Goal: Task Accomplishment & Management: Complete application form

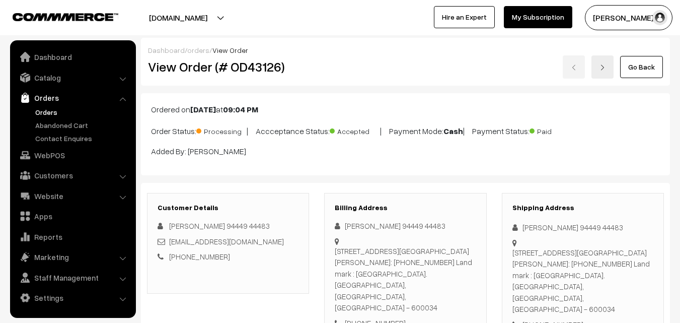
scroll to position [705, 0]
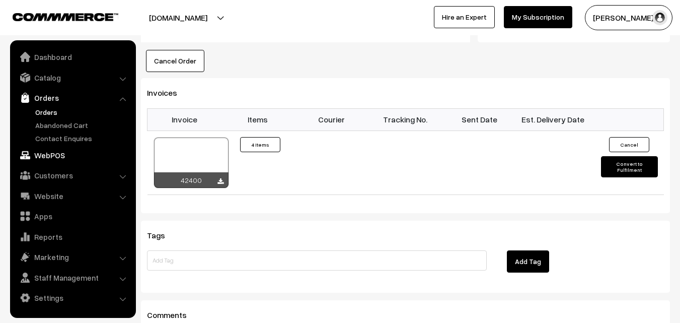
click at [52, 158] on link "WebPOS" at bounding box center [73, 155] width 120 height 18
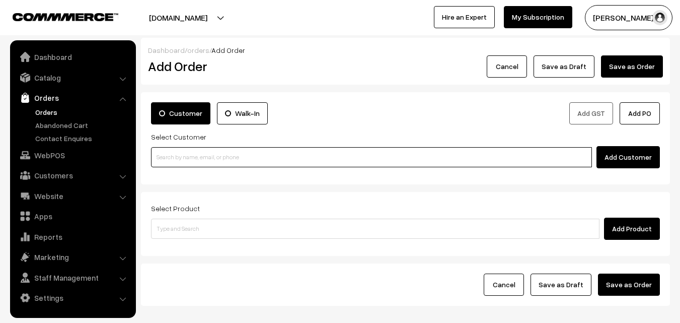
click at [196, 158] on input at bounding box center [371, 157] width 441 height 20
click at [175, 155] on input at bounding box center [371, 157] width 441 height 20
paste input "80562 86172"
click at [171, 155] on input "80562 86172" at bounding box center [371, 157] width 441 height 20
type input "Narasimhan Swaminathan 80562 86172 [8056286172]"
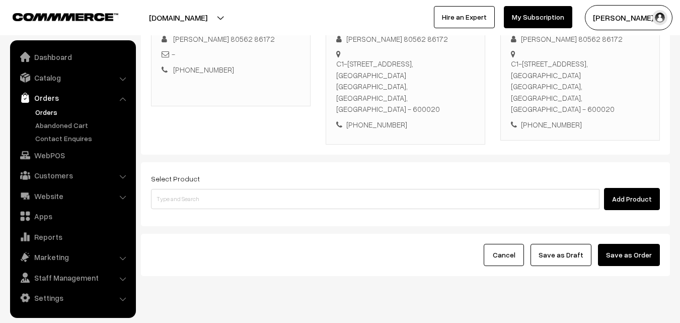
scroll to position [172, 0]
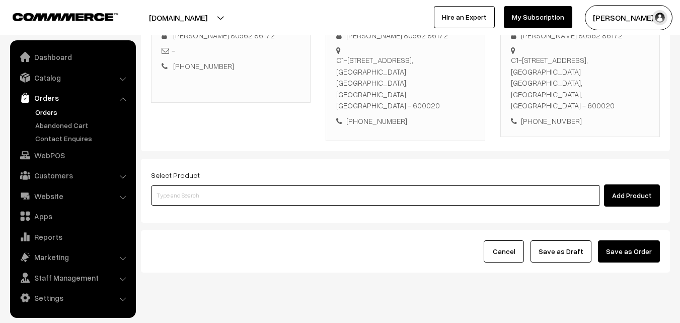
click at [288, 185] on input at bounding box center [375, 195] width 449 height 20
click at [196, 185] on input at bounding box center [375, 195] width 449 height 20
paste input "28th Without Rice..."
type input "28th Without Rice..."
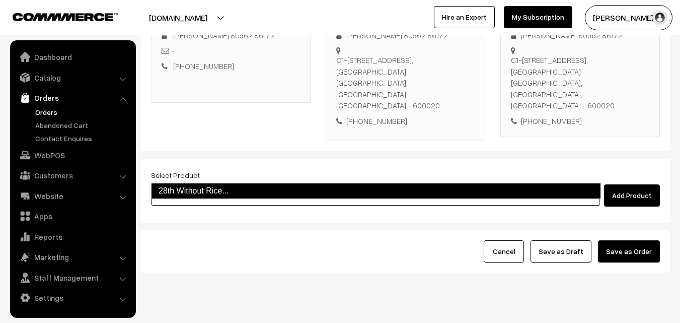
click at [192, 190] on link "28th Without Rice..." at bounding box center [376, 191] width 450 height 16
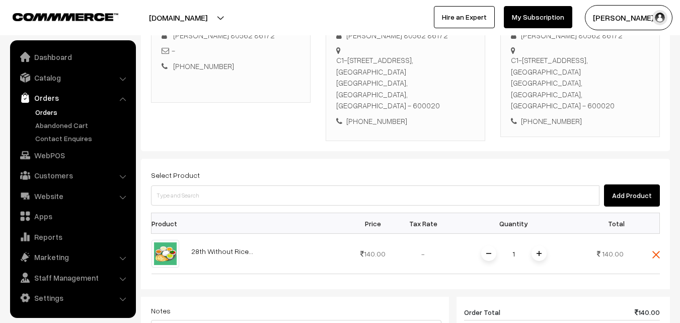
click at [536, 246] on span at bounding box center [539, 253] width 15 height 15
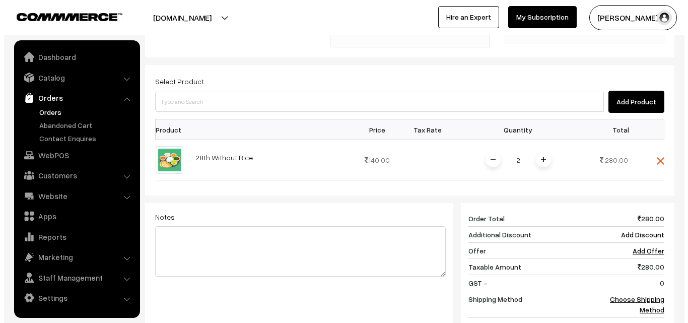
scroll to position [417, 0]
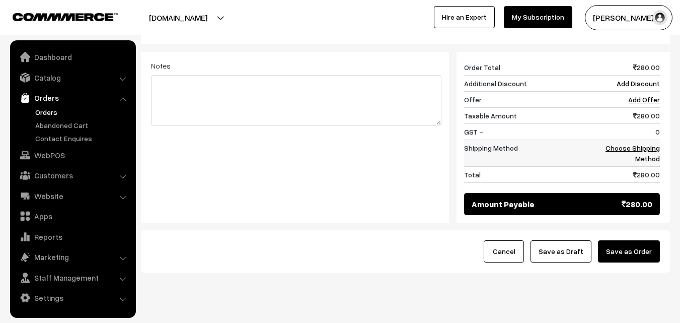
click at [643, 143] on link "Choose Shipping Method" at bounding box center [633, 152] width 54 height 19
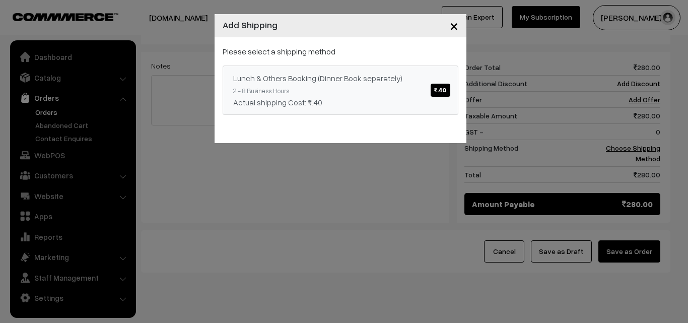
click at [382, 72] on div "Lunch & Others Booking (Dinner Book separately) ₹.40" at bounding box center [340, 78] width 214 height 12
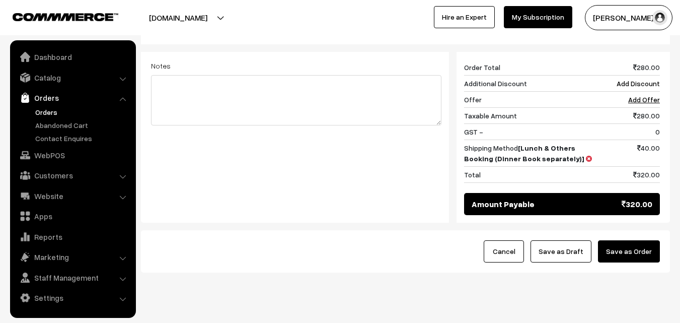
click at [637, 240] on button "Save as Order" at bounding box center [629, 251] width 62 height 22
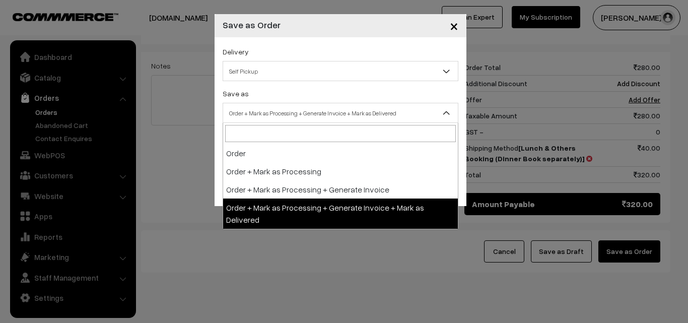
drag, startPoint x: 263, startPoint y: 106, endPoint x: 262, endPoint y: 101, distance: 5.3
click at [263, 105] on span "Order + Mark as Processing + Generate Invoice + Mark as Delivered" at bounding box center [340, 113] width 235 height 18
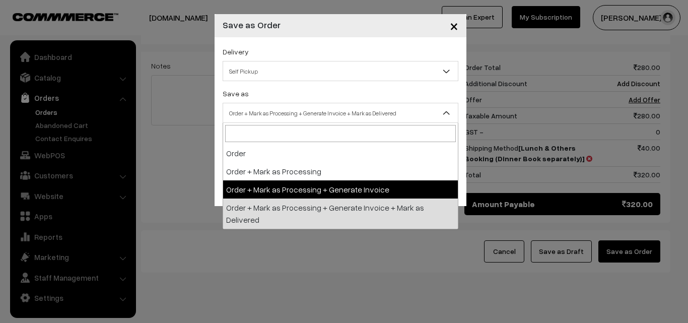
select select "3"
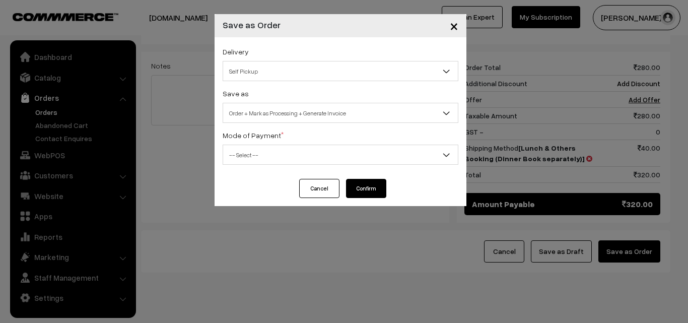
click at [256, 142] on div "Mode of Payment * -- Select -- COD Cash Cheque NEFT Online Payment DD Others --…" at bounding box center [341, 147] width 236 height 36
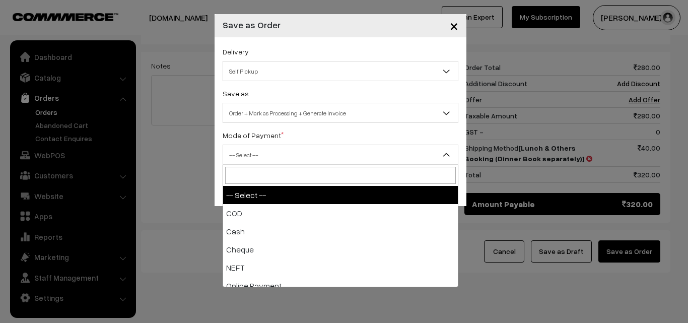
click at [252, 154] on span "-- Select --" at bounding box center [340, 155] width 235 height 18
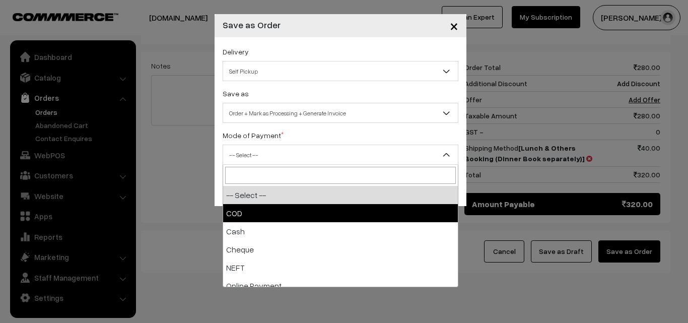
select select "1"
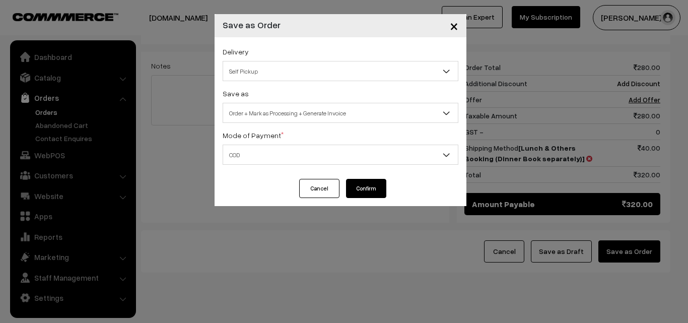
click at [377, 188] on button "Confirm" at bounding box center [366, 188] width 40 height 19
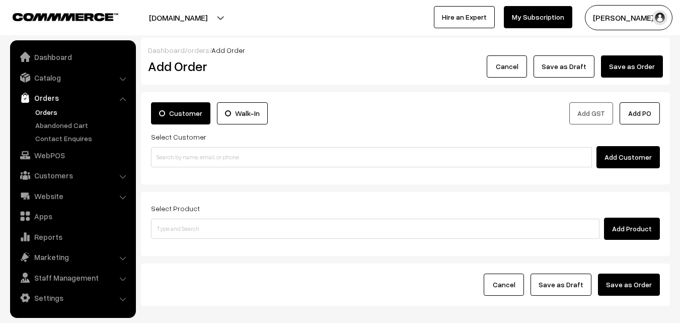
click at [53, 108] on link "Orders" at bounding box center [83, 112] width 100 height 11
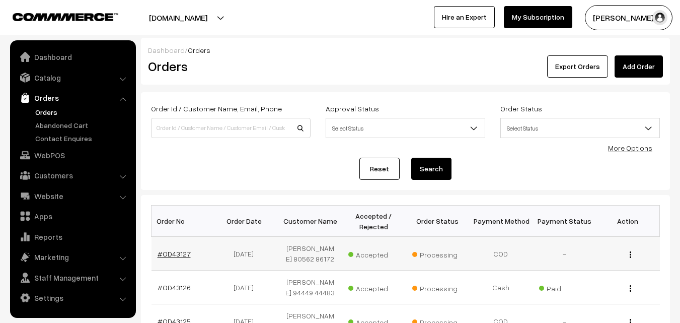
click at [178, 258] on link "#OD43127" at bounding box center [174, 253] width 33 height 9
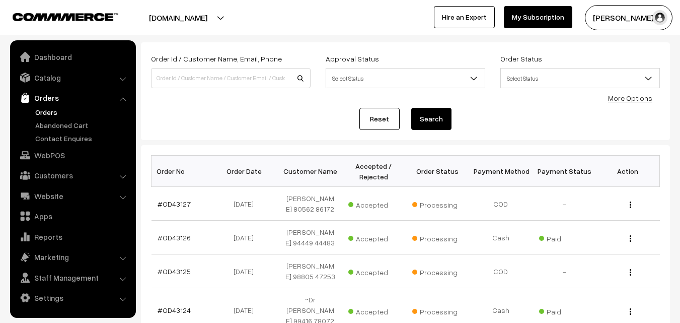
scroll to position [50, 0]
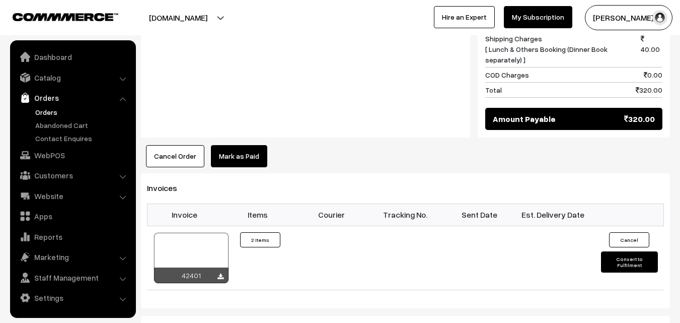
scroll to position [554, 0]
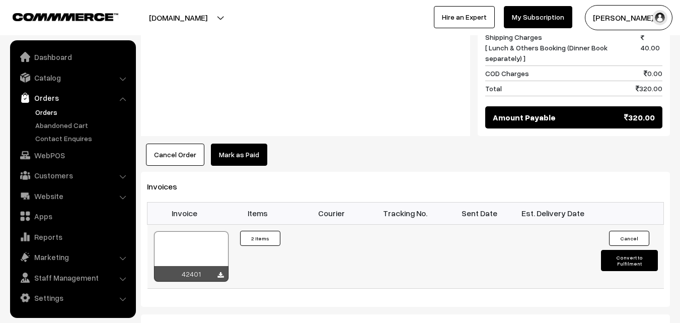
click at [198, 231] on div at bounding box center [191, 256] width 75 height 50
click at [50, 166] on ul "Dashboard Catalog" at bounding box center [73, 178] width 126 height 277
click at [55, 154] on link "WebPOS" at bounding box center [73, 155] width 120 height 18
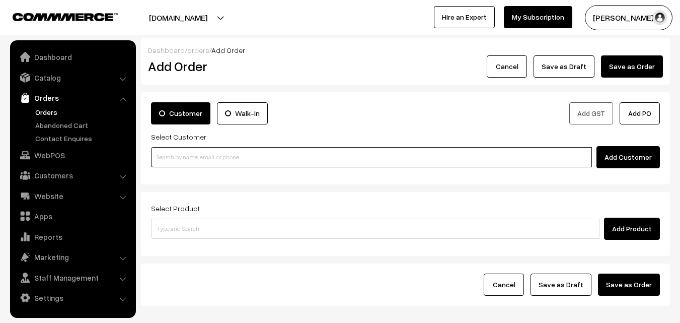
click at [170, 160] on input at bounding box center [371, 157] width 441 height 20
paste input "94440 29121"
click at [174, 153] on input "94440 29121" at bounding box center [371, 157] width 441 height 20
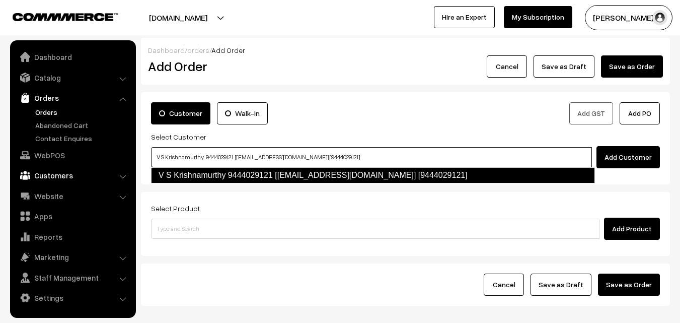
type input "V S Krishnamurthy 9444029121 [Anna61@gmail.com] [9444029121]"
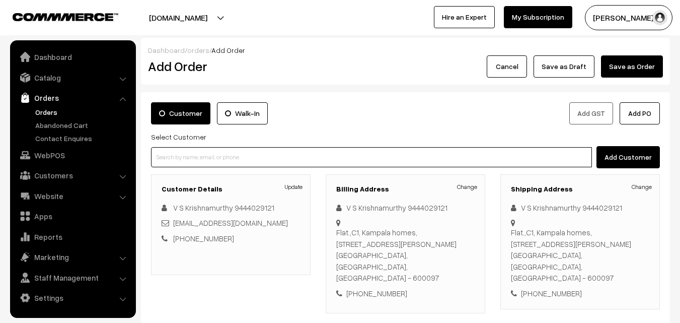
click at [212, 160] on input at bounding box center [371, 157] width 441 height 20
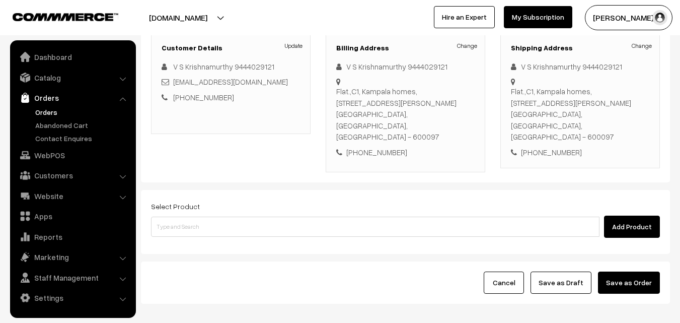
scroll to position [151, 0]
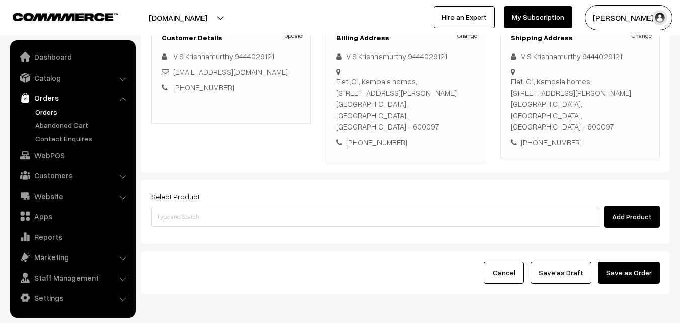
click at [202, 205] on div "Add Product" at bounding box center [405, 216] width 509 height 22
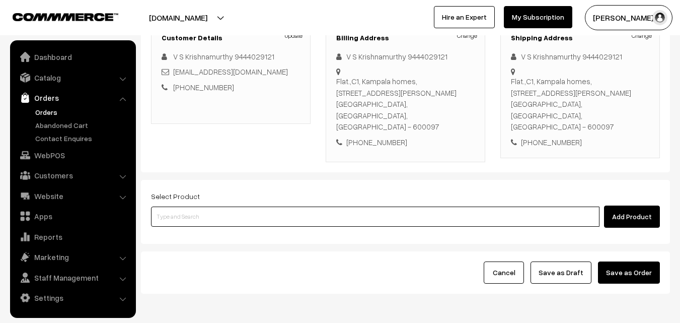
paste input "28th Without Rice..."
click at [203, 206] on input at bounding box center [375, 216] width 449 height 20
type input "28th Without Rice..."
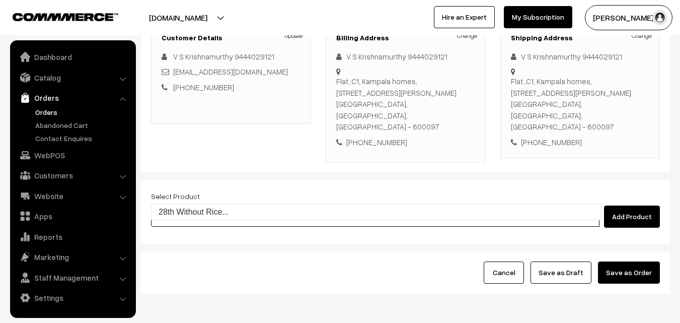
click at [198, 214] on link "28th Without Rice..." at bounding box center [376, 211] width 449 height 15
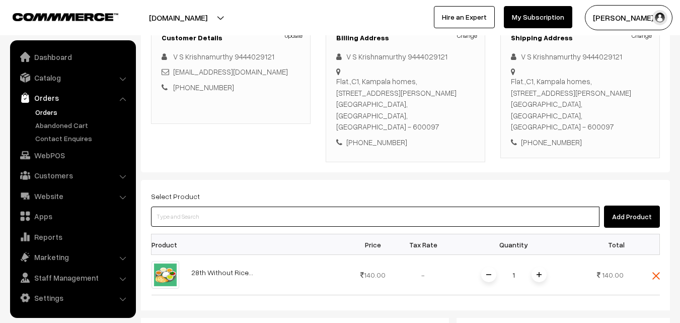
click at [286, 206] on input at bounding box center [375, 216] width 449 height 20
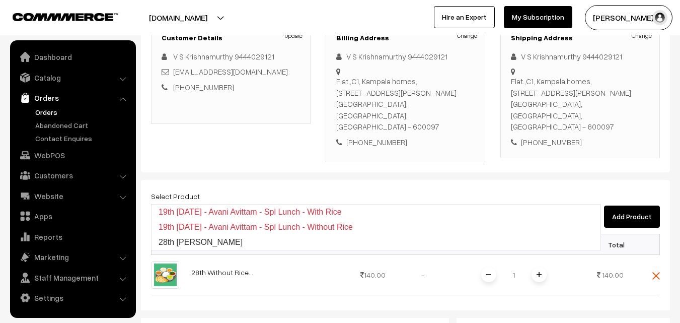
type input "28th Vangibath Sadam"
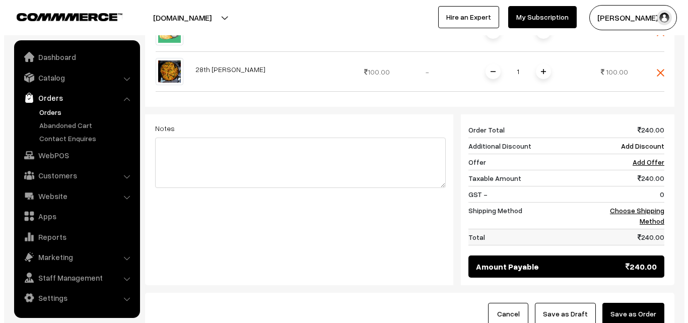
scroll to position [403, 0]
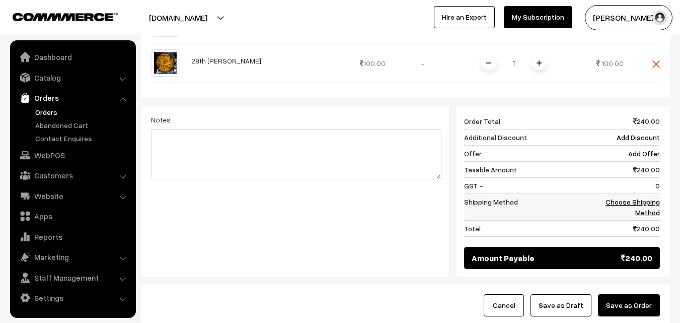
click at [644, 193] on td "Choose Shipping Method" at bounding box center [629, 206] width 62 height 27
click at [627, 197] on link "Choose Shipping Method" at bounding box center [633, 206] width 54 height 19
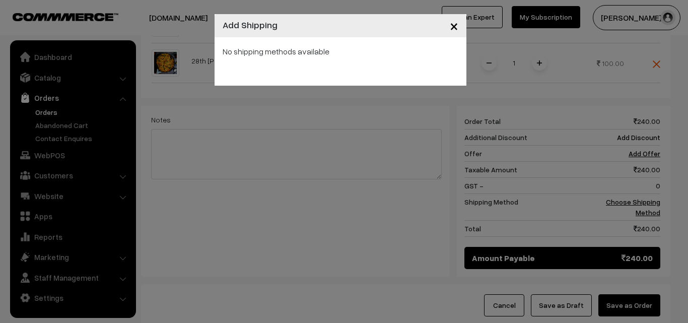
click at [381, 116] on div "× Add Shipping No shipping methods available" at bounding box center [344, 161] width 688 height 323
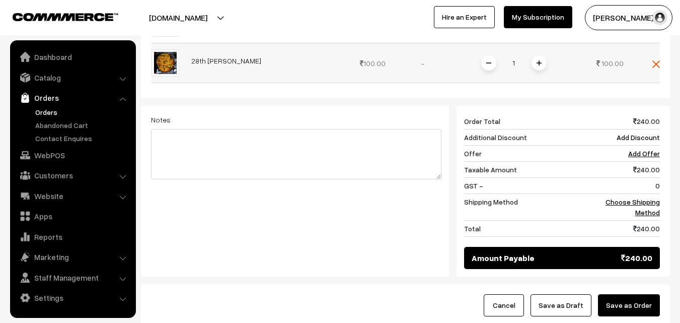
click at [544, 55] on span at bounding box center [539, 62] width 15 height 15
click at [643, 197] on link "Choose Shipping Method" at bounding box center [633, 206] width 54 height 19
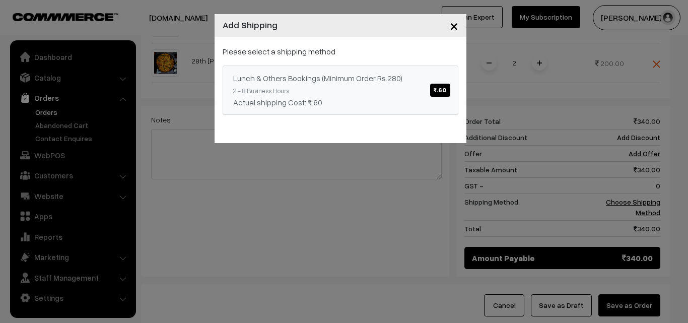
click at [355, 85] on link "Lunch & Others Bookings (Minimum Order Rs.280) ₹.60 2 - 8 Business Hours Actual…" at bounding box center [341, 89] width 236 height 49
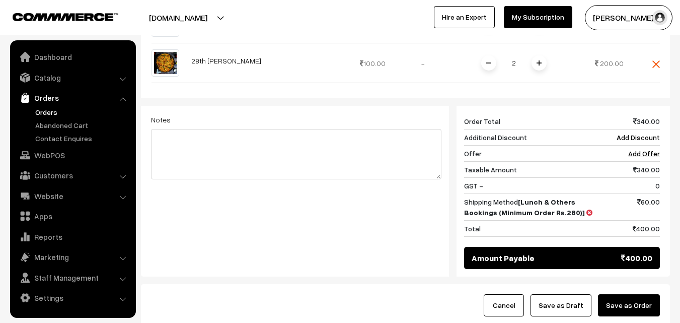
click at [486, 55] on span at bounding box center [488, 62] width 15 height 15
click at [645, 294] on button "Save as Order" at bounding box center [629, 305] width 62 height 22
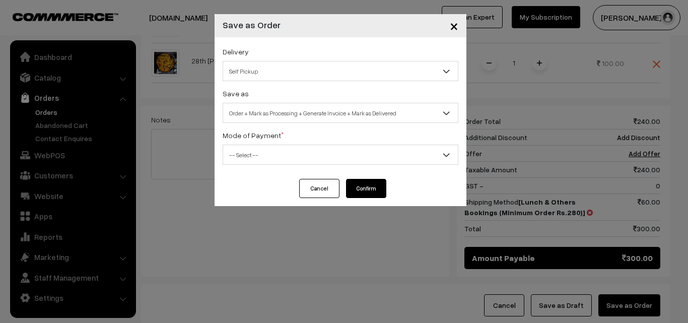
click at [338, 110] on span "Order + Mark as Processing + Generate Invoice + Mark as Delivered" at bounding box center [340, 113] width 235 height 18
select select "3"
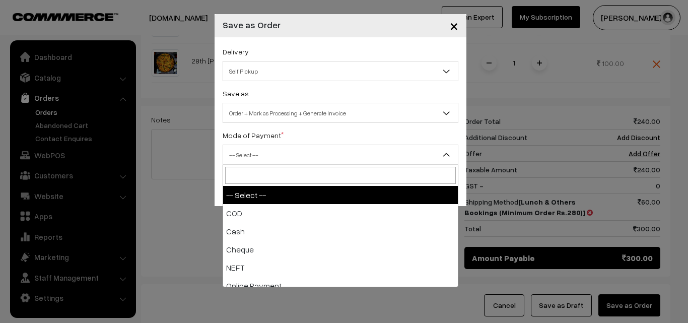
click at [271, 157] on span "-- Select --" at bounding box center [340, 155] width 235 height 18
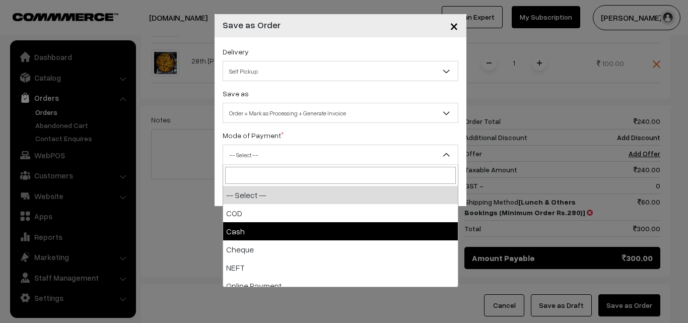
select select "2"
checkbox input "true"
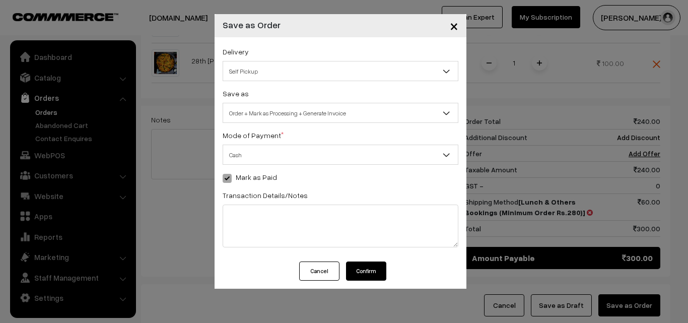
click at [355, 266] on button "Confirm" at bounding box center [366, 270] width 40 height 19
click at [365, 269] on button "Confirm" at bounding box center [366, 270] width 40 height 19
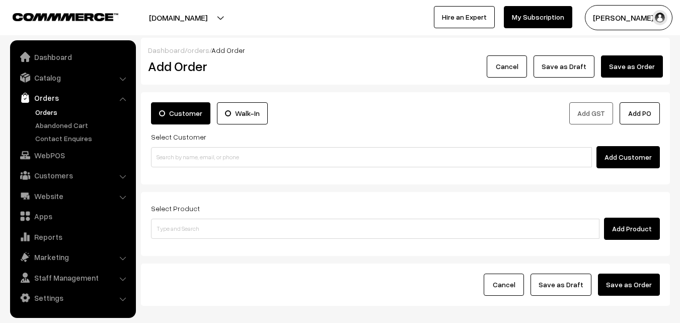
click at [45, 111] on link "Orders" at bounding box center [83, 112] width 100 height 11
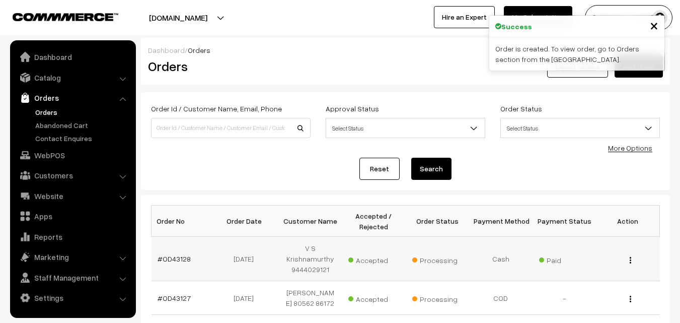
click at [174, 254] on td "#OD43128" at bounding box center [183, 259] width 63 height 44
click at [175, 257] on link "#OD43128" at bounding box center [174, 258] width 33 height 9
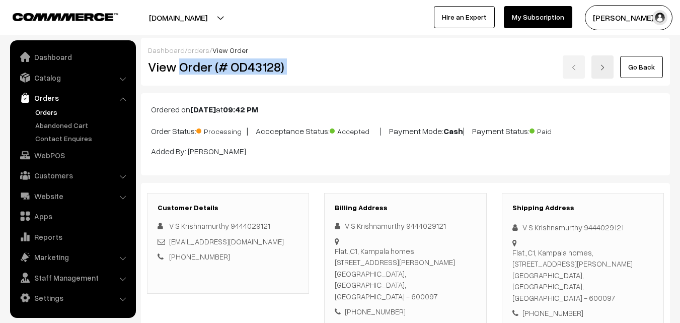
drag, startPoint x: 179, startPoint y: 65, endPoint x: 341, endPoint y: 62, distance: 162.1
click at [341, 62] on div "View Order (# OD43128) Go Back" at bounding box center [405, 66] width 530 height 23
copy div "Order (# OD43128)"
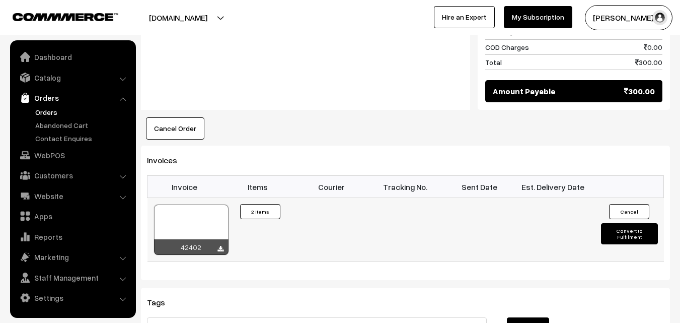
scroll to position [655, 0]
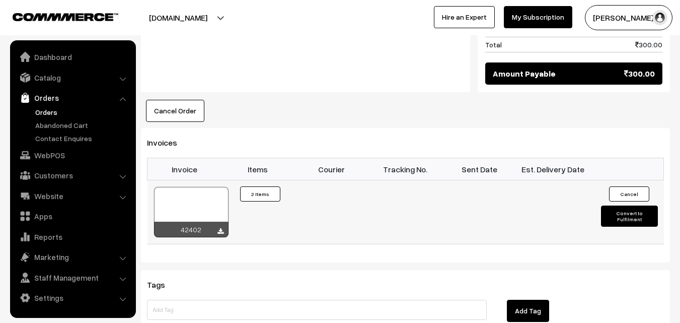
click at [194, 187] on div at bounding box center [191, 212] width 75 height 50
drag, startPoint x: 52, startPoint y: 155, endPoint x: 51, endPoint y: 147, distance: 8.6
click at [52, 155] on link "WebPOS" at bounding box center [73, 155] width 120 height 18
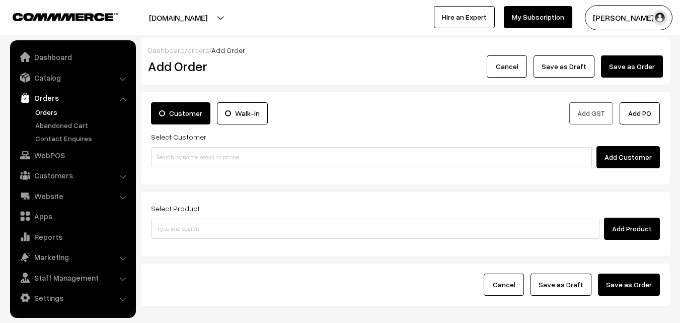
click at [212, 163] on input at bounding box center [371, 157] width 441 height 20
click at [184, 155] on input "94441 27369" at bounding box center [371, 157] width 441 height 20
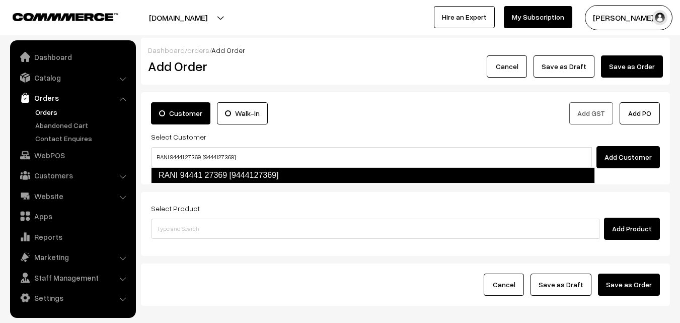
type input "RANI 94441 27369 [9444127369]"
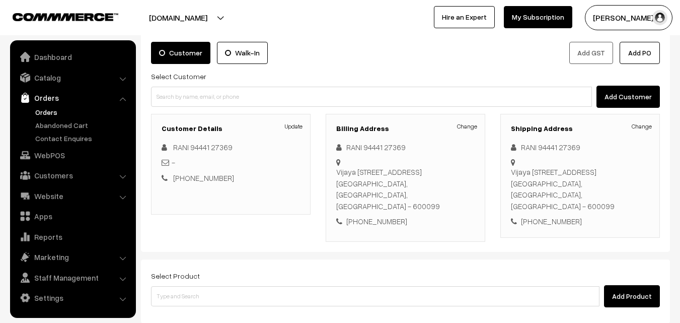
scroll to position [172, 0]
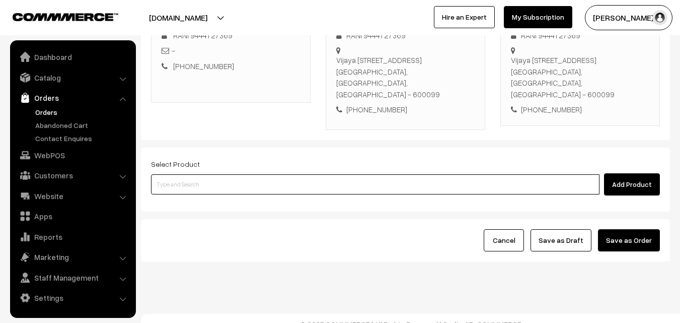
click at [261, 174] on input at bounding box center [375, 184] width 449 height 20
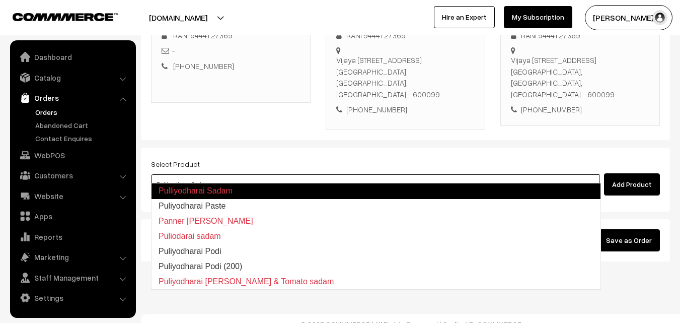
type input "Puliyodharai Paste"
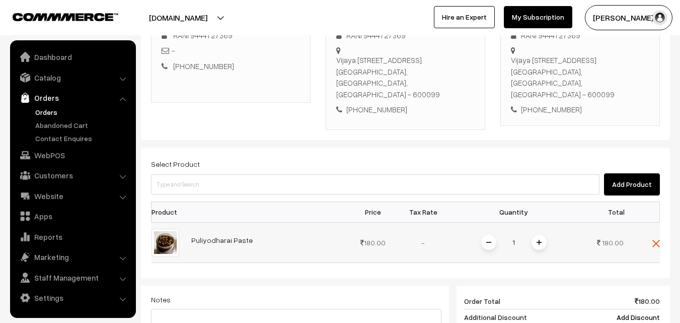
click at [531, 234] on div "1" at bounding box center [514, 243] width 76 height 18
click at [541, 240] on img at bounding box center [539, 242] width 5 height 5
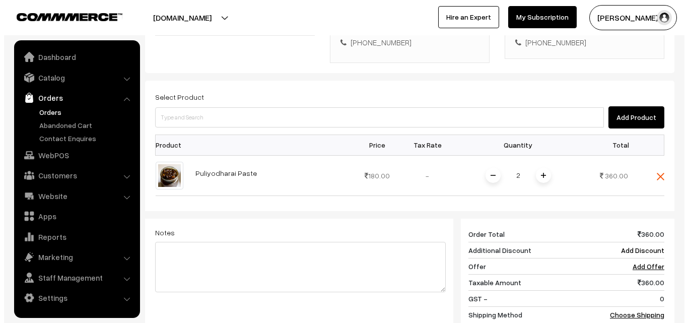
scroll to position [417, 0]
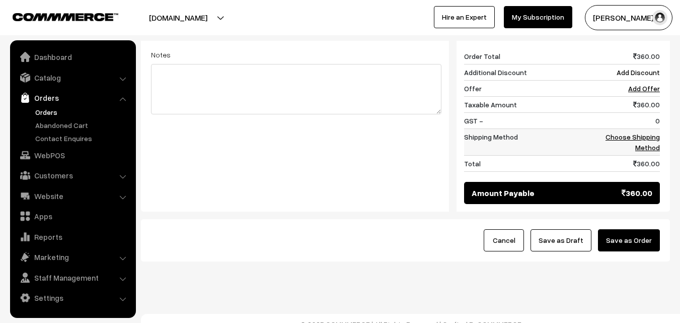
click at [644, 132] on link "Choose Shipping Method" at bounding box center [633, 141] width 54 height 19
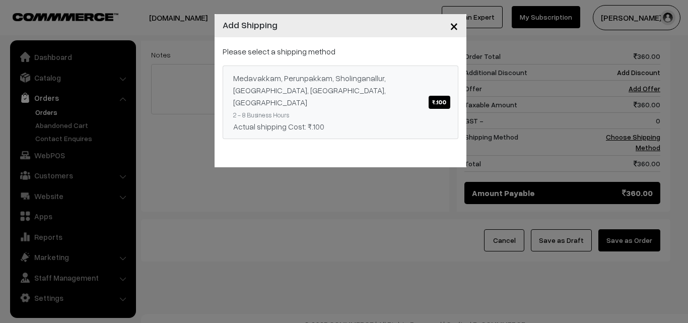
click at [314, 82] on div "Medavakkam, Perunpakkam, Sholinganallur, seliyur, Kirattur, Perambur ₹.100" at bounding box center [340, 90] width 214 height 36
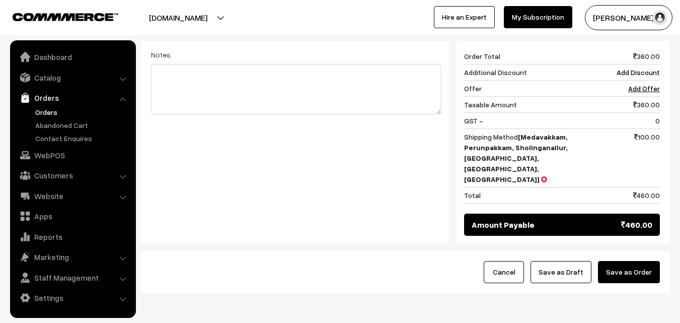
click at [628, 261] on button "Save as Order" at bounding box center [629, 272] width 62 height 22
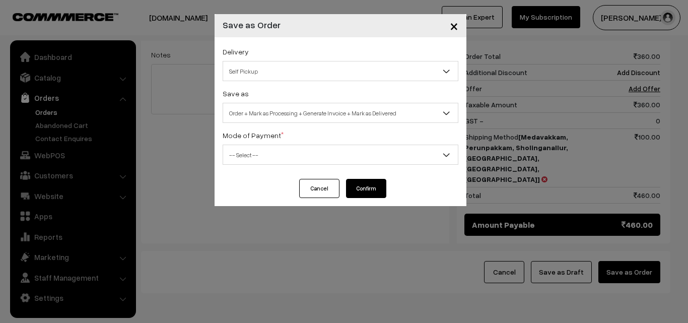
click at [266, 110] on span "Order + Mark as Processing + Generate Invoice + Mark as Delivered" at bounding box center [340, 113] width 235 height 18
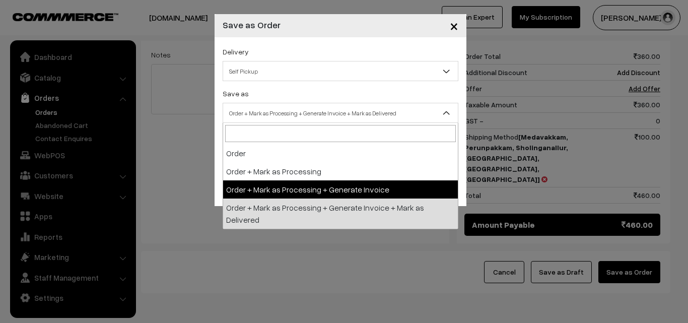
select select "3"
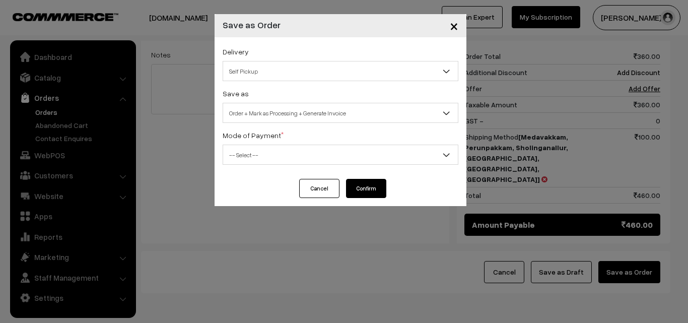
click at [257, 151] on span "-- Select --" at bounding box center [340, 155] width 235 height 18
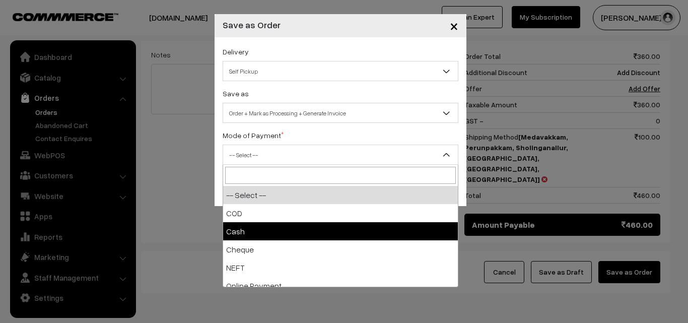
select select "2"
checkbox input "true"
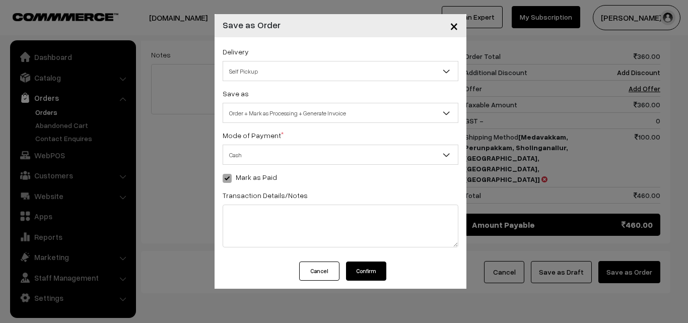
click at [376, 267] on button "Confirm" at bounding box center [366, 270] width 40 height 19
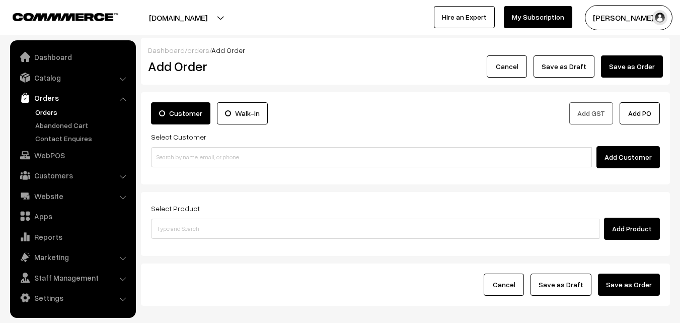
click at [54, 110] on link "Orders" at bounding box center [83, 112] width 100 height 11
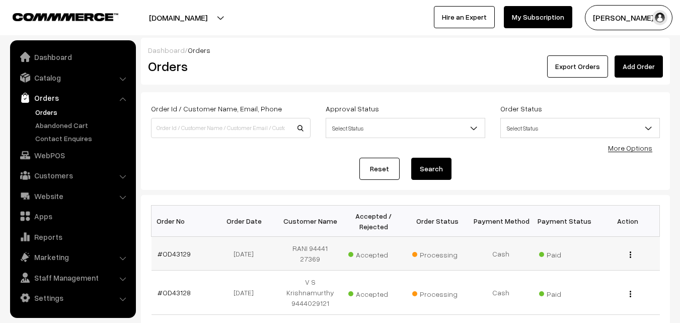
click at [173, 262] on td "#OD43129" at bounding box center [183, 254] width 63 height 34
click at [173, 257] on link "#OD43129" at bounding box center [174, 253] width 33 height 9
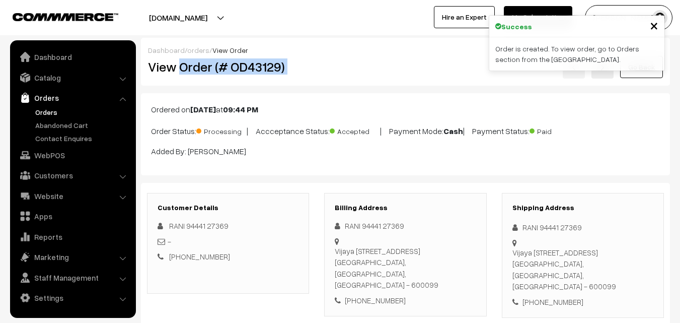
drag, startPoint x: 0, startPoint y: 0, endPoint x: 352, endPoint y: 113, distance: 369.7
click at [366, 72] on div "View Order (# OD43129) Go Back" at bounding box center [405, 66] width 530 height 23
copy div "Order (# OD43129)"
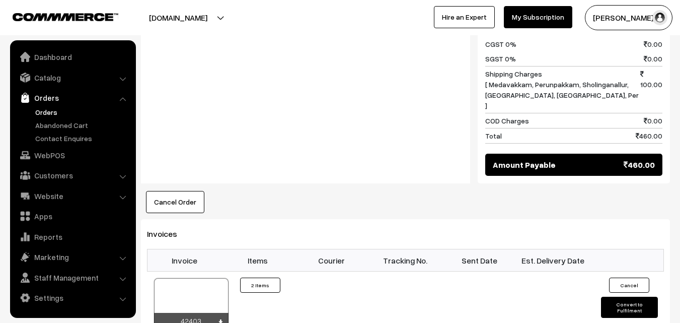
scroll to position [554, 0]
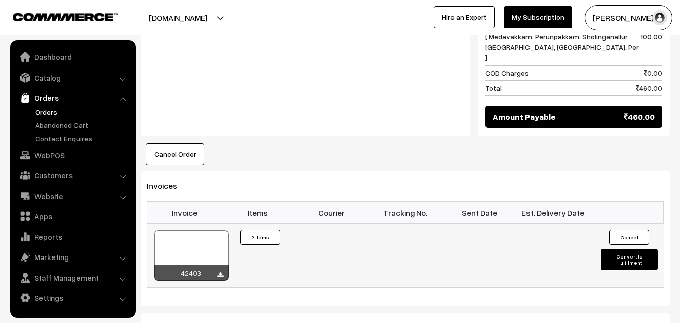
click at [211, 230] on div at bounding box center [191, 255] width 75 height 50
click at [61, 179] on link "Customers" at bounding box center [73, 175] width 120 height 18
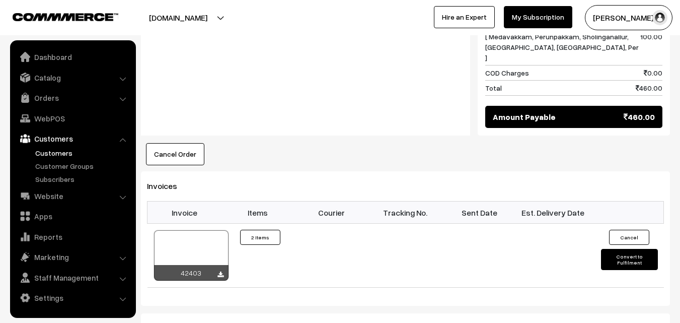
click at [64, 155] on link "Customers" at bounding box center [83, 153] width 100 height 11
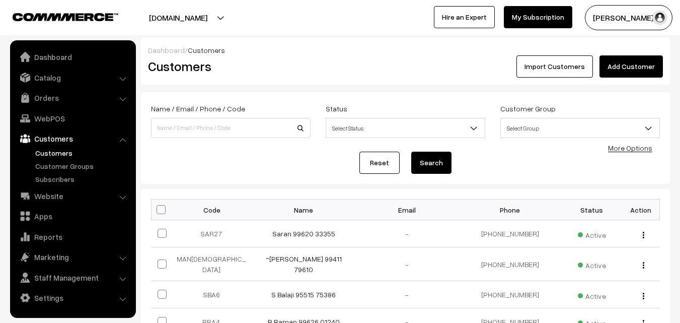
click at [646, 71] on link "Add Customer" at bounding box center [631, 66] width 63 height 22
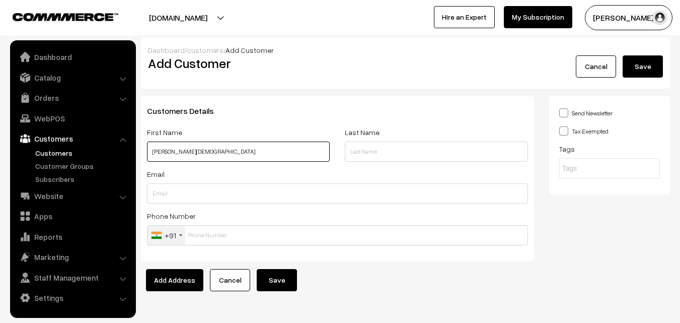
paste input "94442 52252"
type input "P Kumaran 94442 52252"
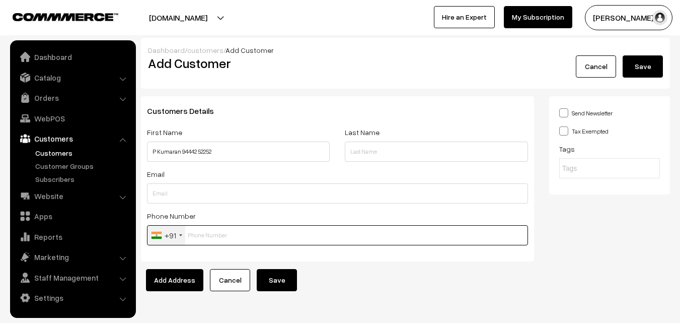
drag, startPoint x: 233, startPoint y: 228, endPoint x: 230, endPoint y: 234, distance: 6.3
click at [233, 230] on input "text" at bounding box center [337, 235] width 381 height 20
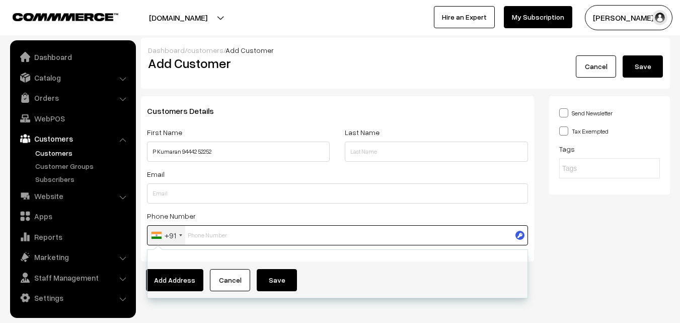
paste input "94442 5225"
click at [208, 239] on input "94442 5225" at bounding box center [337, 235] width 381 height 20
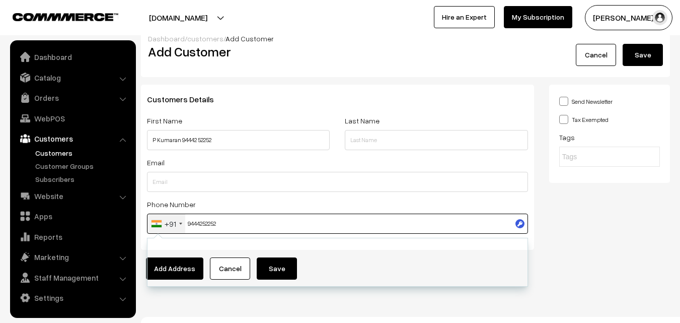
scroll to position [26, 0]
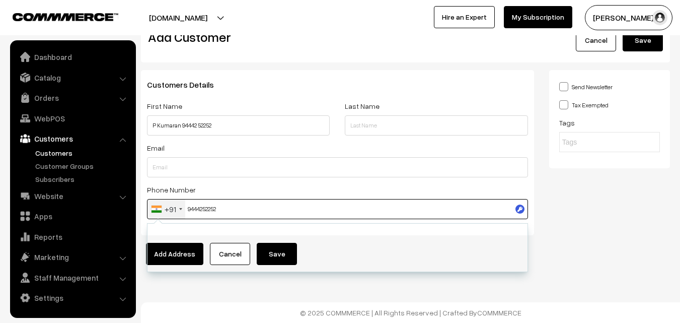
type input "9444252252"
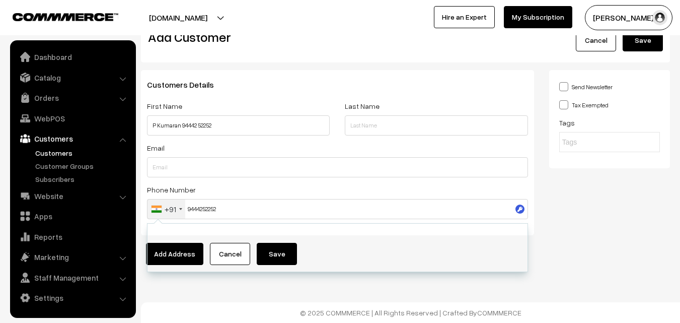
click at [267, 306] on footer "© 2025 COMMMERCE | All Rights Reserved | Crafted By COMMMERCE" at bounding box center [410, 312] width 539 height 21
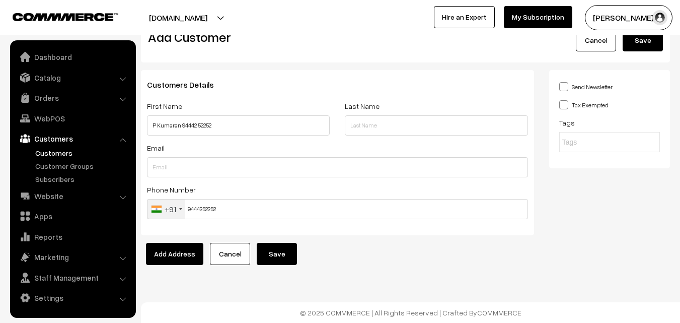
click at [277, 251] on button "Save" at bounding box center [277, 254] width 40 height 22
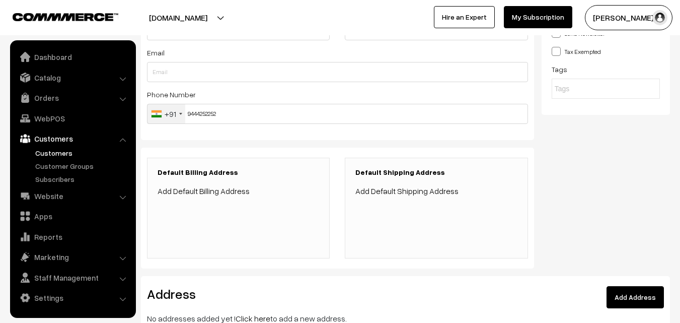
scroll to position [151, 0]
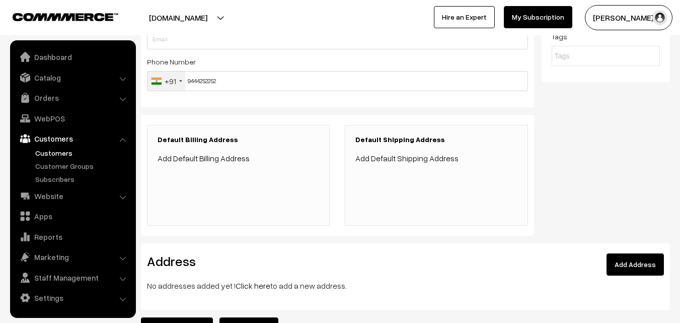
click at [248, 285] on link "Click here" at bounding box center [253, 285] width 35 height 10
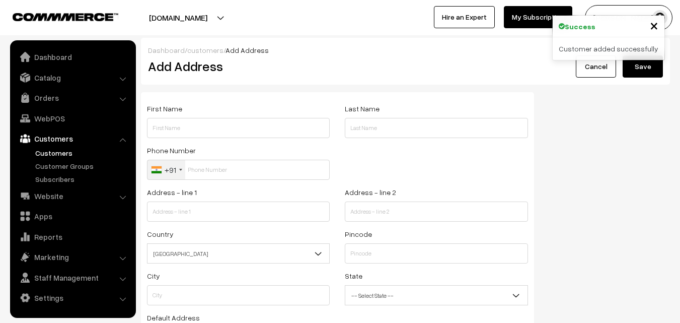
click at [187, 119] on input "text" at bounding box center [238, 128] width 183 height 20
click at [202, 128] on input "P Kumaran 94442 52252" at bounding box center [238, 128] width 183 height 20
click at [191, 127] on input "P Kumaran 94442 52252" at bounding box center [238, 128] width 183 height 20
drag, startPoint x: 192, startPoint y: 128, endPoint x: 220, endPoint y: 129, distance: 27.7
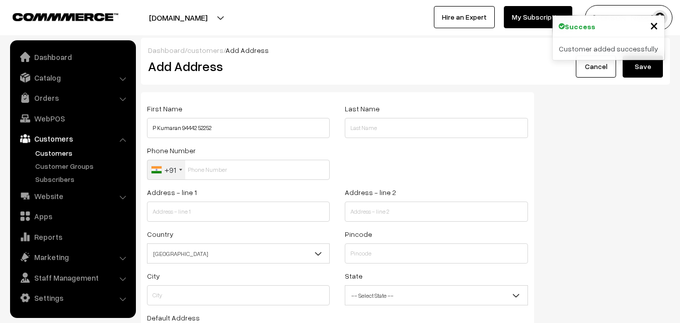
click at [220, 129] on input "P Kumaran 94442 52252" at bounding box center [238, 128] width 183 height 20
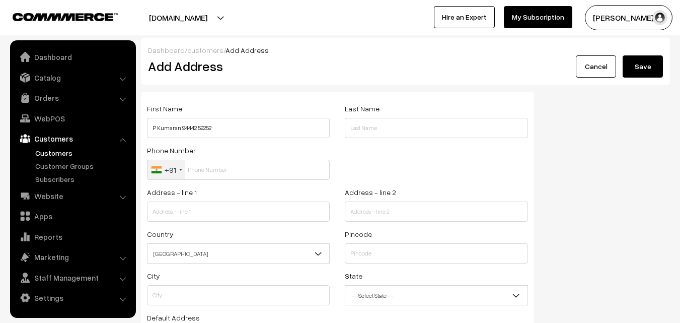
type input "P Kumaran 94442 52252"
click at [211, 163] on input "text" at bounding box center [238, 170] width 183 height 20
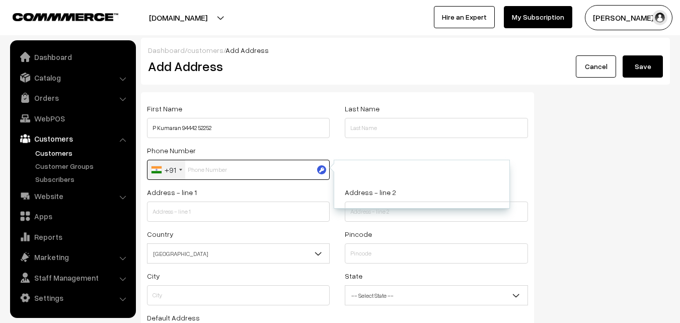
paste input "94442 5225"
click at [213, 173] on input "94442 5225" at bounding box center [238, 170] width 183 height 20
type input "9444252252"
click at [230, 200] on div "Address - line 1" at bounding box center [238, 204] width 183 height 36
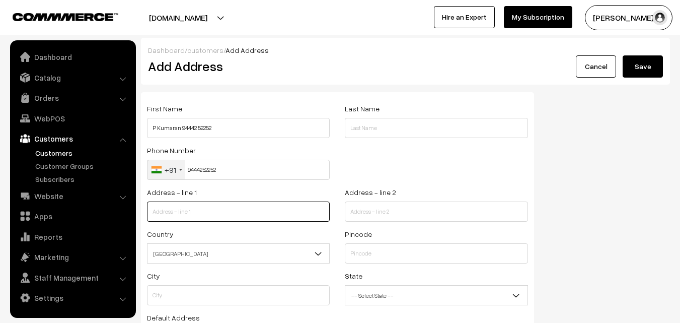
click at [205, 214] on input "text" at bounding box center [238, 211] width 183 height 20
paste input "2A,Second Floor, Palace View Apartment, 89 , Santhome High Road Raja Annamalaip…"
drag, startPoint x: 214, startPoint y: 207, endPoint x: 336, endPoint y: 214, distance: 122.0
click at [336, 214] on div "Address - line 1 2A,Second Floor, Palace View Apartment, 89 , Santhome High Roa…" at bounding box center [238, 207] width 198 height 42
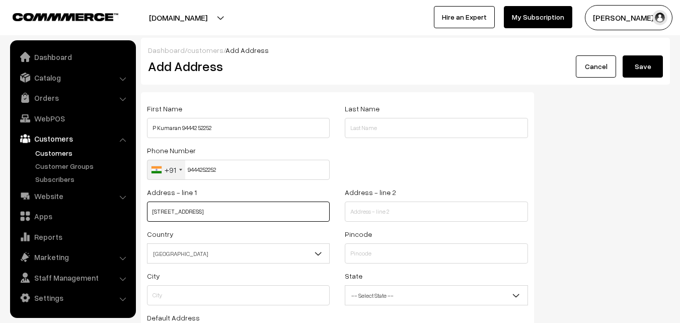
scroll to position [0, 0]
type input "2A,Second Floor, Palace View Apartment, 89 , Santhome"
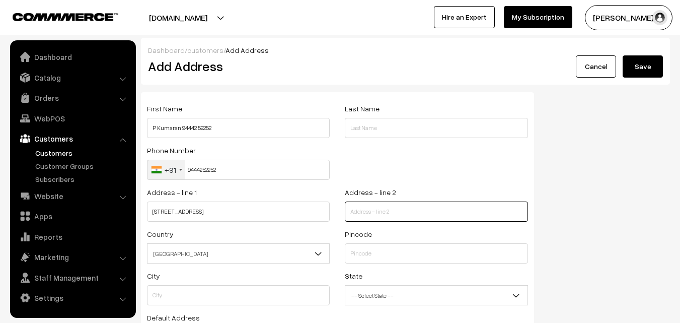
drag, startPoint x: 377, startPoint y: 210, endPoint x: 368, endPoint y: 224, distance: 16.1
click at [377, 210] on input "text" at bounding box center [436, 211] width 183 height 20
paste input "High Road Raja Annamalaipuram Chennai 28"
type input "High Road Raja Annamalaipuram Chennai 28"
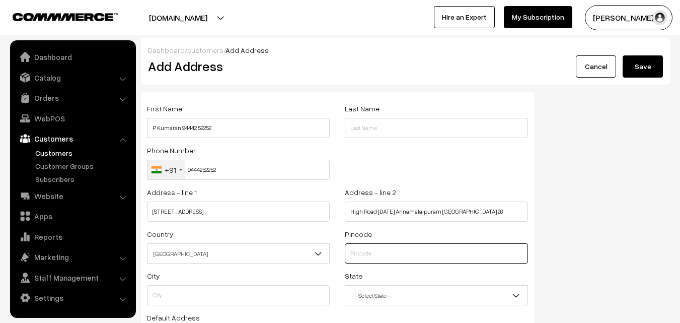
click at [372, 251] on input "text" at bounding box center [436, 253] width 183 height 20
type input "3"
type input "600028"
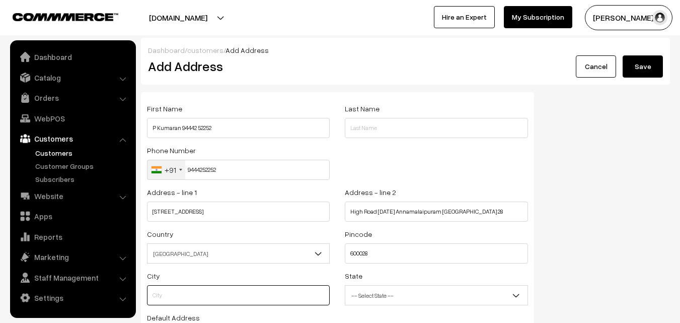
type input "Chennai"
select select "[GEOGRAPHIC_DATA]"
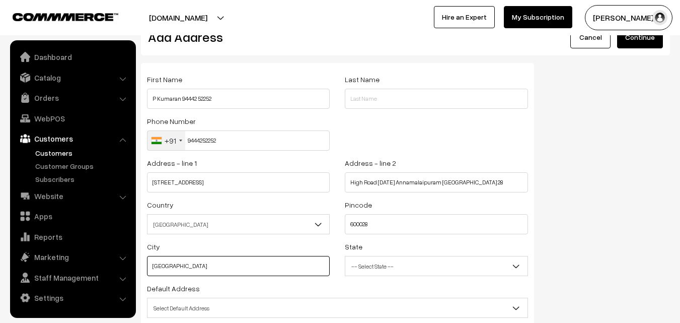
scroll to position [87, 0]
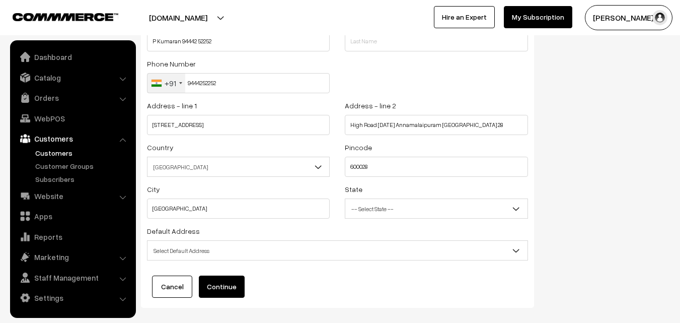
click at [208, 246] on span "Select Default Address" at bounding box center [338, 251] width 380 height 18
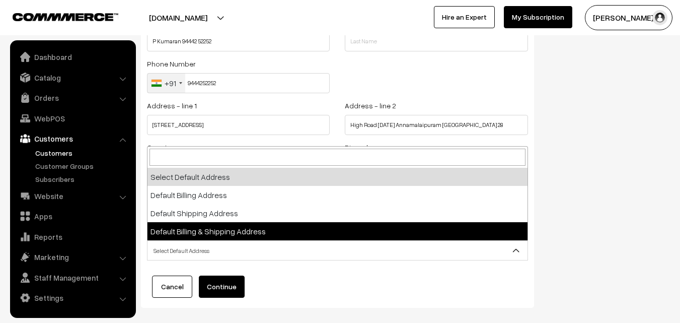
select select "3"
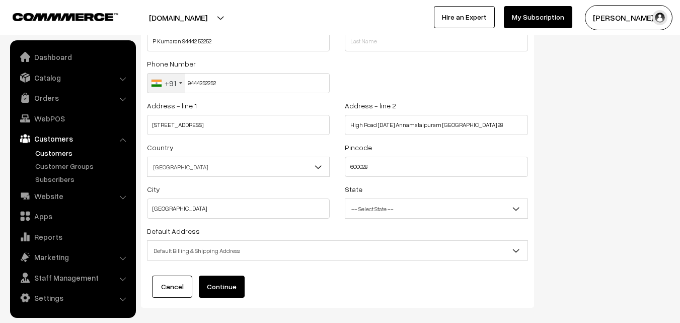
drag, startPoint x: 224, startPoint y: 284, endPoint x: 244, endPoint y: 284, distance: 20.1
click at [225, 284] on button "Continue" at bounding box center [222, 286] width 46 height 22
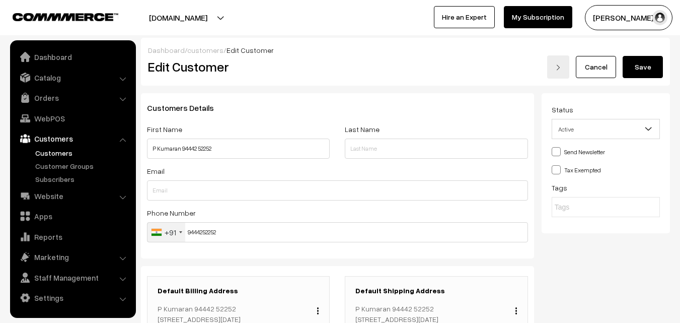
click at [632, 63] on button "Save" at bounding box center [643, 67] width 40 height 22
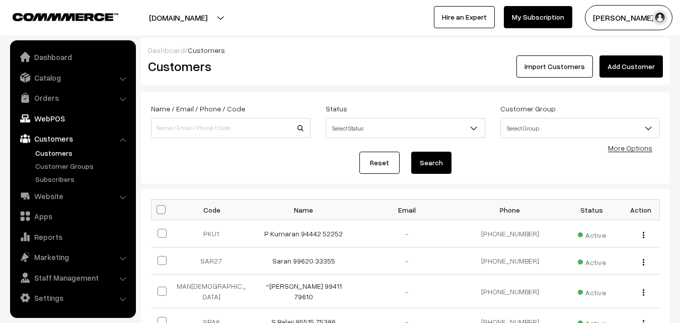
click at [57, 121] on link "WebPOS" at bounding box center [73, 118] width 120 height 18
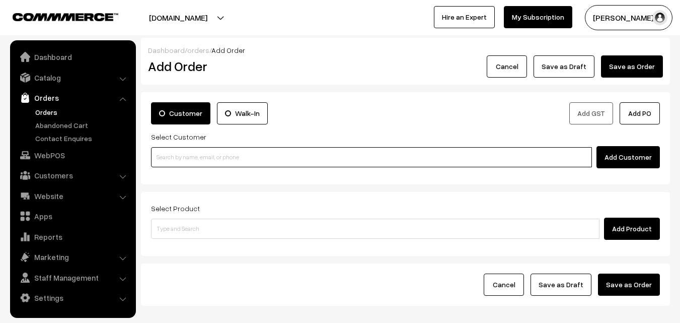
drag, startPoint x: 227, startPoint y: 153, endPoint x: 217, endPoint y: 153, distance: 10.1
click at [227, 153] on input at bounding box center [371, 157] width 441 height 20
paste input "94442 52252"
click at [178, 157] on input "94442 52252" at bounding box center [371, 157] width 441 height 20
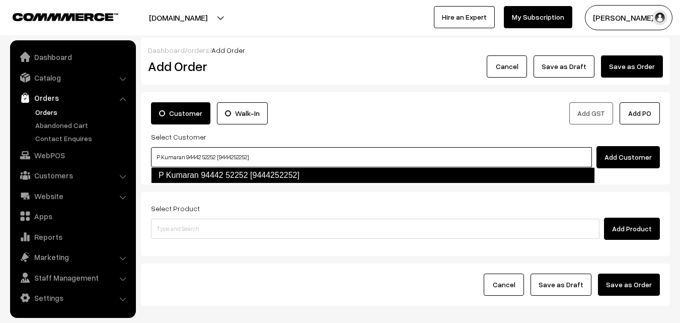
type input "P Kumaran 94442 52252 [9444252252]"
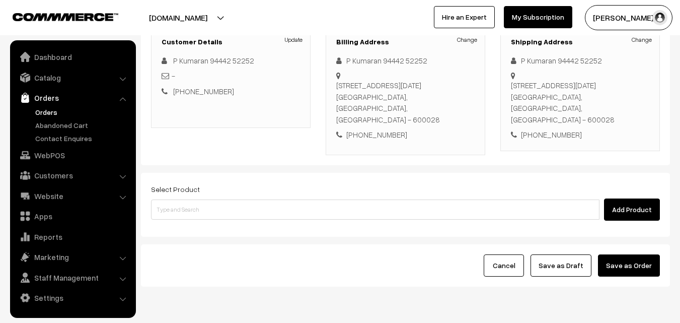
scroll to position [151, 0]
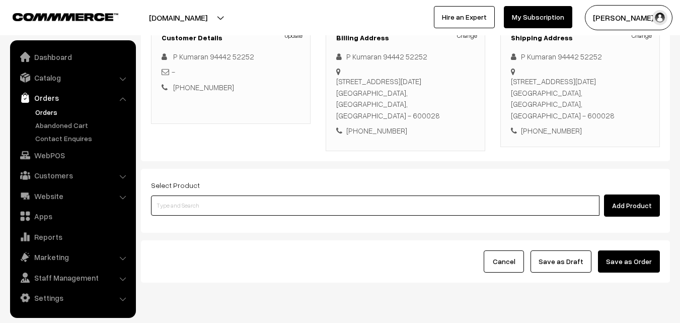
click at [206, 201] on input at bounding box center [375, 205] width 449 height 20
paste input "28th With Rice"
type input "28th With Rice"
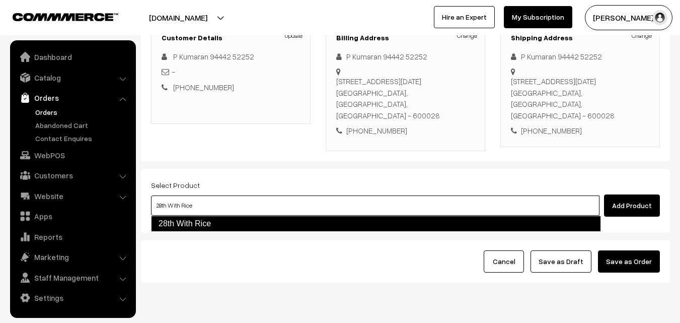
click at [196, 223] on link "28th With Rice" at bounding box center [376, 223] width 450 height 16
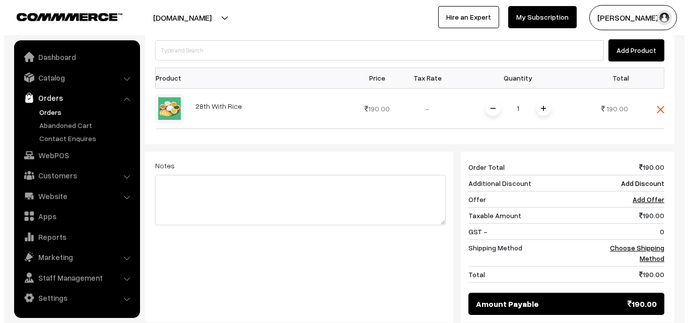
scroll to position [403, 0]
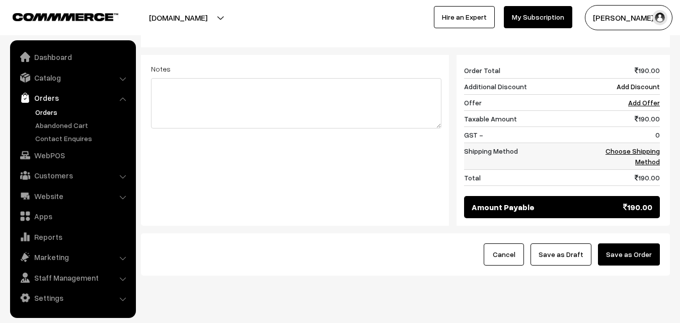
click at [647, 159] on link "Choose Shipping Method" at bounding box center [633, 156] width 54 height 19
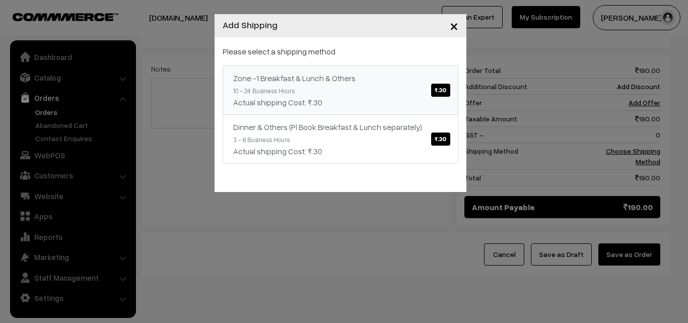
click at [310, 73] on div "Zone -1 Breakfast & Lunch & Others ₹.30" at bounding box center [340, 78] width 214 height 12
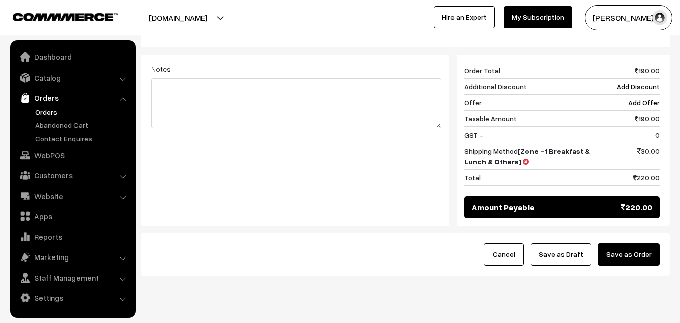
click at [628, 256] on button "Save as Order" at bounding box center [629, 254] width 62 height 22
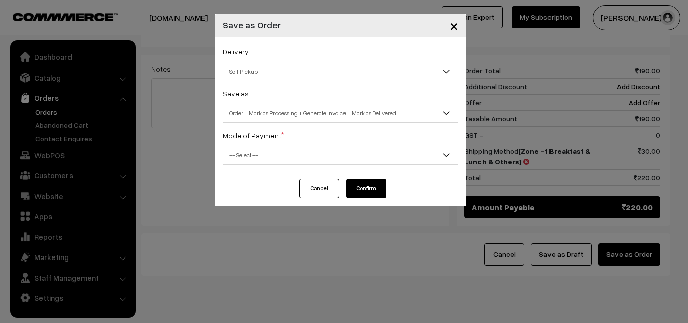
click at [312, 104] on span "Order + Mark as Processing + Generate Invoice + Mark as Delivered" at bounding box center [341, 113] width 236 height 20
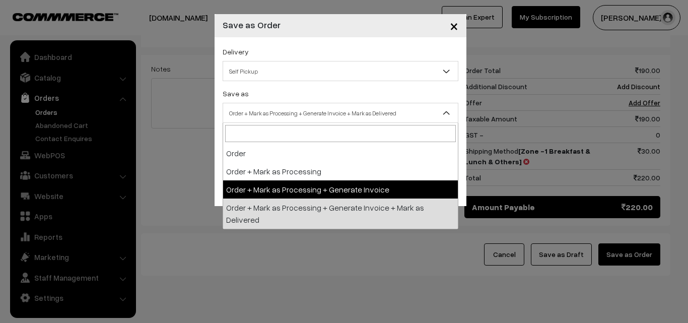
select select "3"
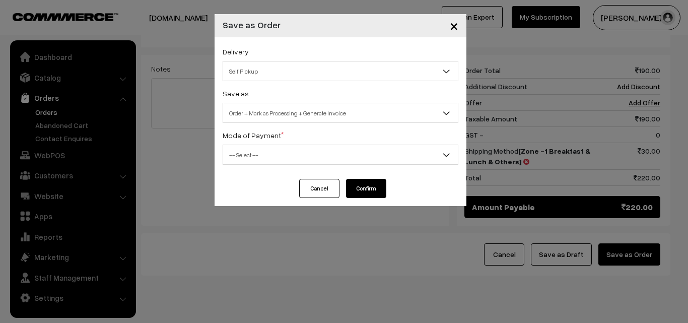
click at [268, 148] on span "-- Select --" at bounding box center [340, 155] width 235 height 18
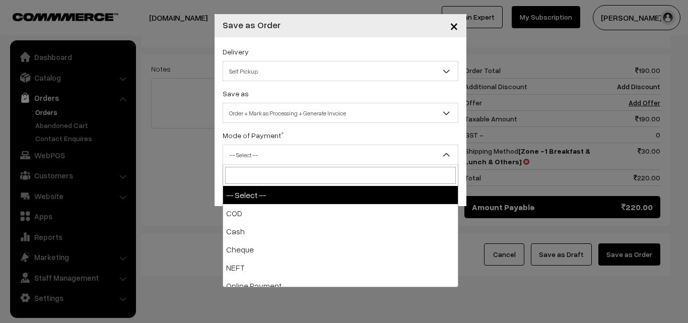
select select "1"
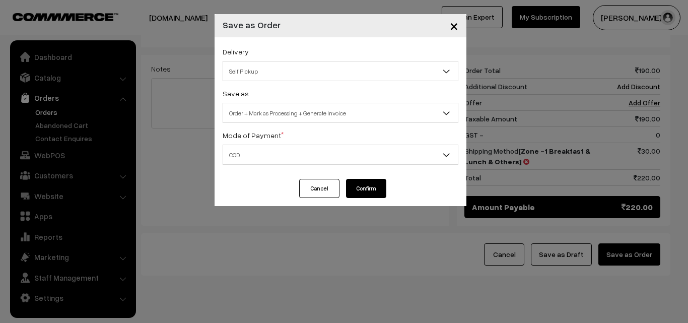
click at [365, 188] on button "Confirm" at bounding box center [366, 188] width 40 height 19
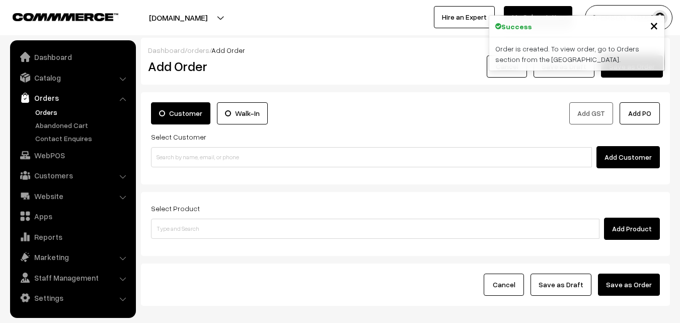
click at [53, 112] on link "Orders" at bounding box center [83, 112] width 100 height 11
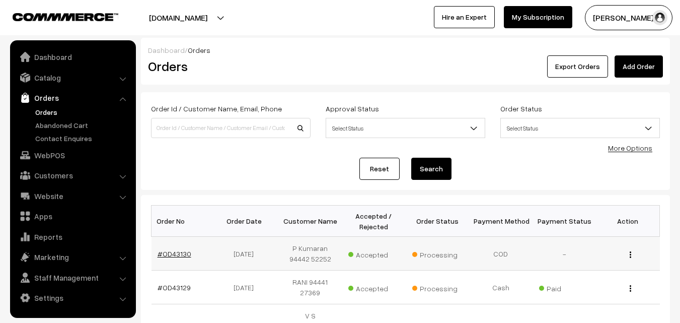
click at [173, 253] on link "#OD43130" at bounding box center [175, 253] width 34 height 9
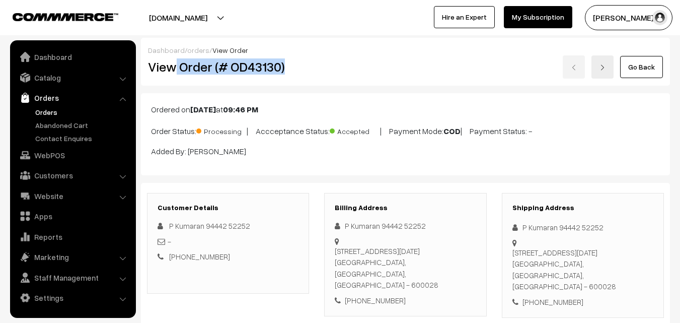
drag, startPoint x: 177, startPoint y: 63, endPoint x: 298, endPoint y: 64, distance: 120.8
click at [297, 63] on h2 "View Order (# OD43130)" at bounding box center [229, 67] width 162 height 16
copy h2 "Order (# OD43130)"
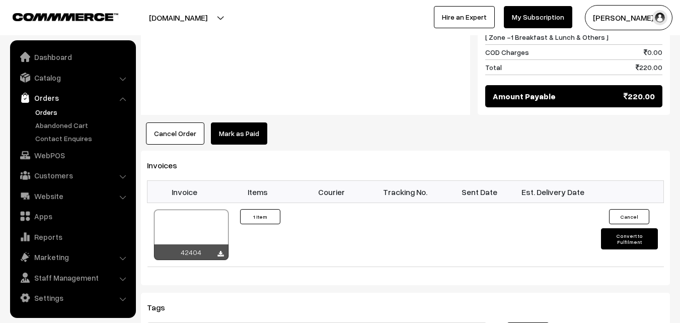
scroll to position [554, 0]
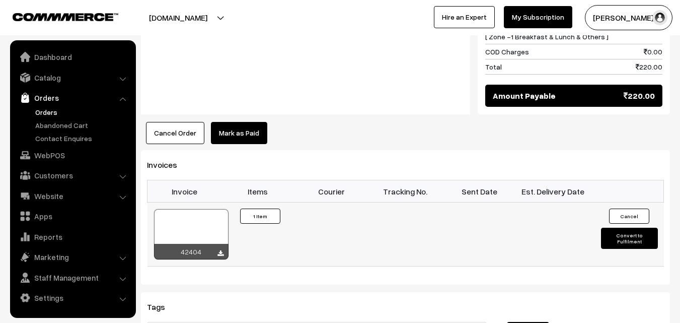
click at [191, 217] on div at bounding box center [191, 234] width 75 height 50
click at [53, 109] on link "Orders" at bounding box center [83, 112] width 100 height 11
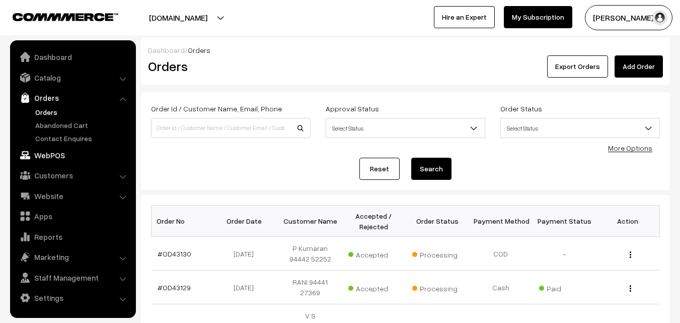
click at [59, 160] on link "WebPOS" at bounding box center [73, 155] width 120 height 18
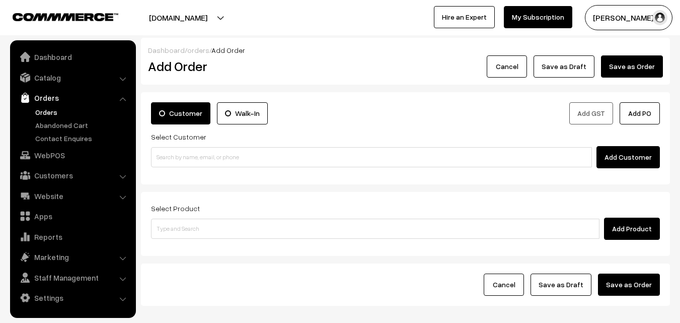
click at [214, 161] on input at bounding box center [371, 157] width 441 height 20
click at [182, 152] on input "https://rzp.io/rzp/nJqqDaJ" at bounding box center [371, 157] width 441 height 20
type input "https://rzp.io/rzp/nJqqDaJ"
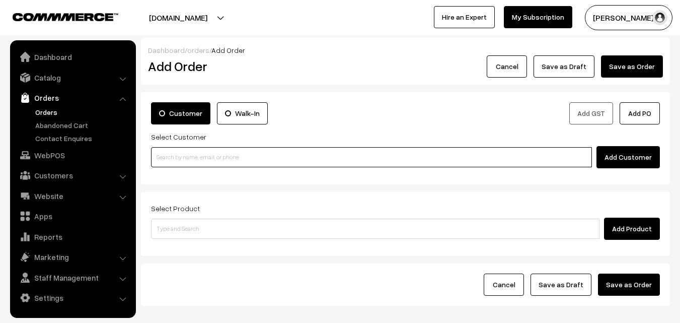
paste input "90941 98537"
click at [175, 149] on input "90941 98537" at bounding box center [371, 157] width 441 height 20
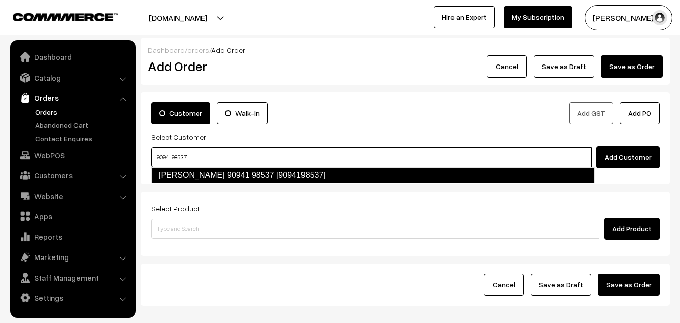
click at [179, 182] on link "M. Sainath 90941 98537 [9094198537]" at bounding box center [373, 175] width 444 height 16
type input "90941 98537"
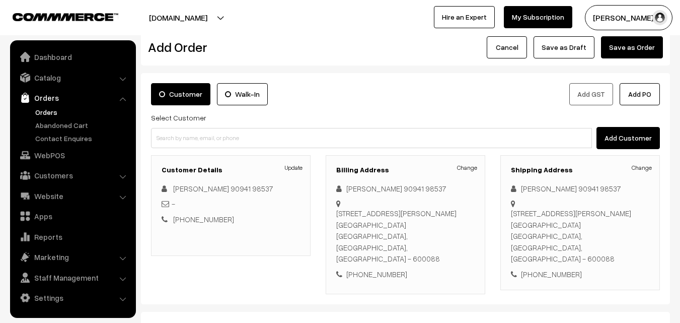
scroll to position [101, 0]
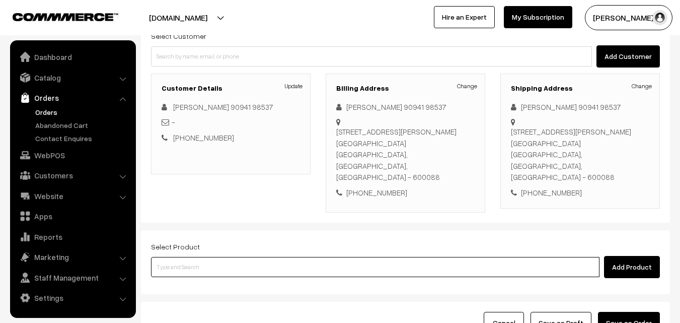
click at [295, 257] on input at bounding box center [375, 267] width 449 height 20
paste input "28th Without Rice..."
type input "28th Without Rice..."
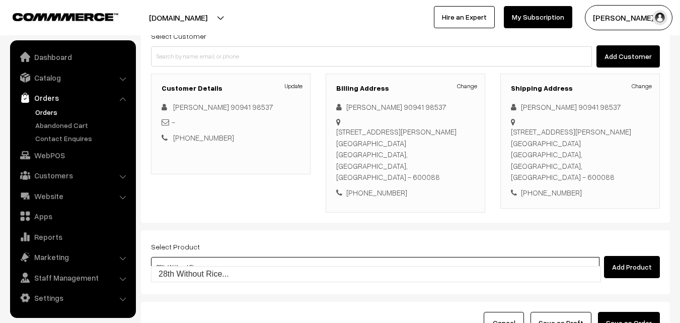
click at [194, 269] on link "28th Without Rice..." at bounding box center [376, 273] width 449 height 15
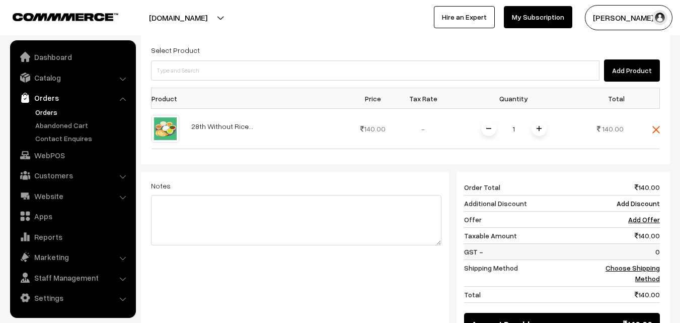
scroll to position [352, 0]
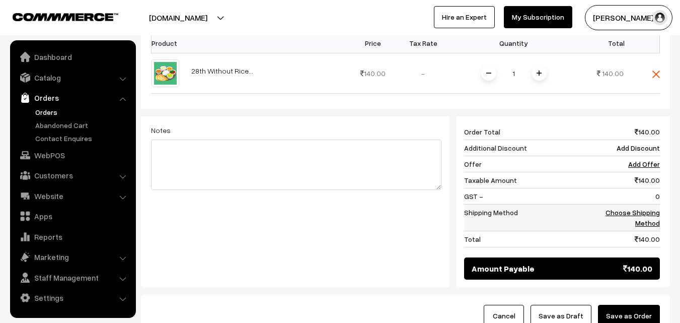
click at [645, 208] on link "Choose Shipping Method" at bounding box center [633, 217] width 54 height 19
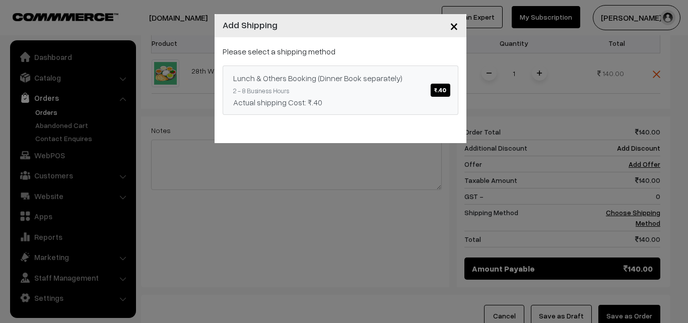
click at [373, 73] on div "Lunch & Others Booking (Dinner Book separately) ₹.40" at bounding box center [340, 78] width 214 height 12
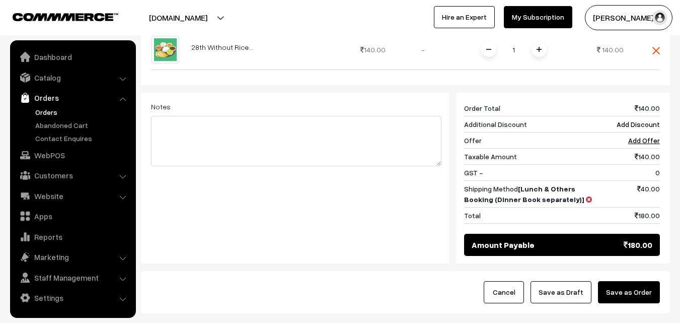
scroll to position [328, 0]
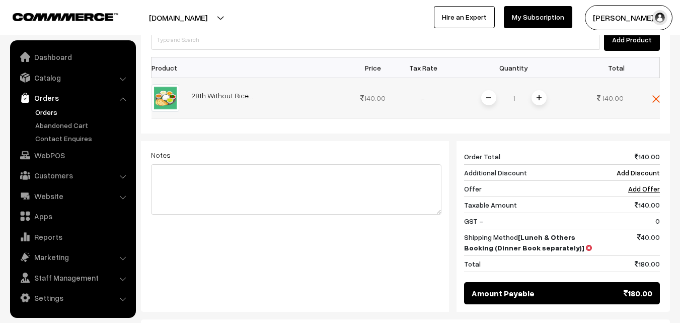
click at [539, 90] on span at bounding box center [539, 97] width 15 height 15
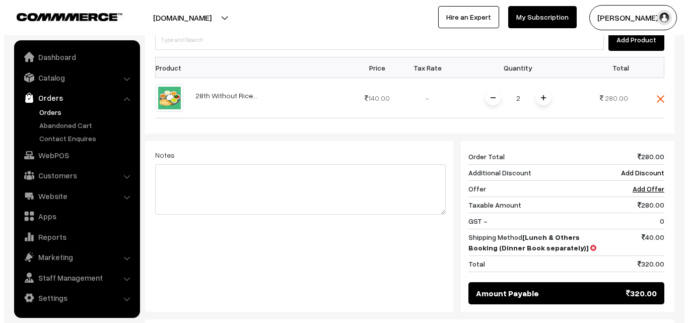
scroll to position [428, 0]
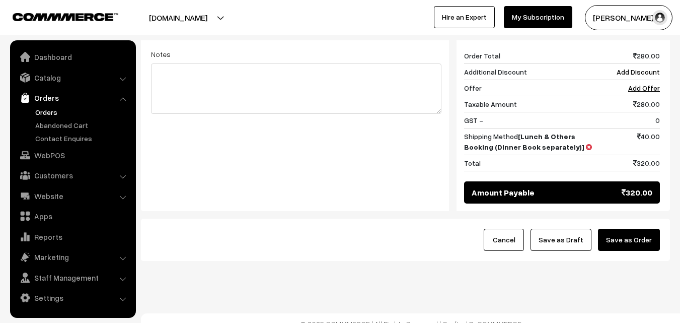
click at [638, 229] on button "Save as Order" at bounding box center [629, 240] width 62 height 22
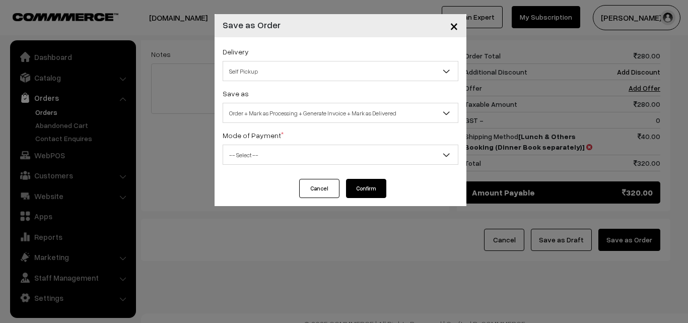
click at [313, 114] on span "Order + Mark as Processing + Generate Invoice + Mark as Delivered" at bounding box center [340, 113] width 235 height 18
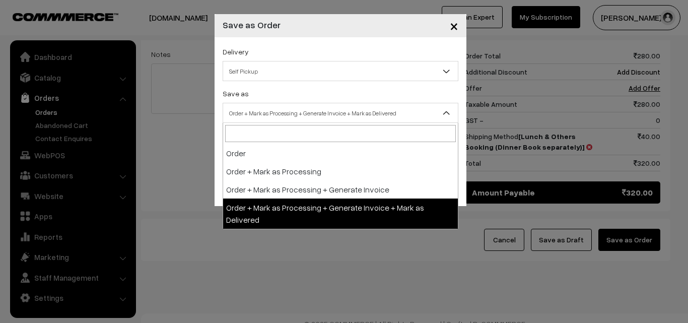
select select "3"
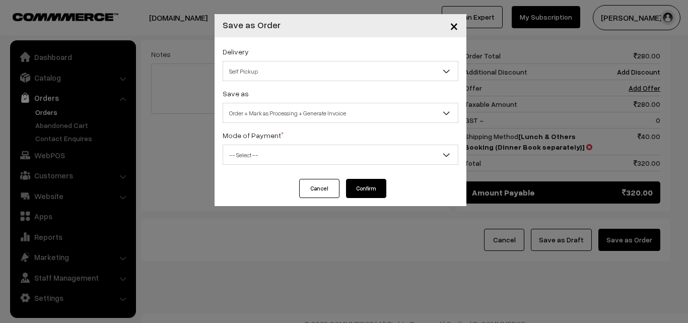
click at [259, 152] on span "-- Select --" at bounding box center [340, 155] width 235 height 18
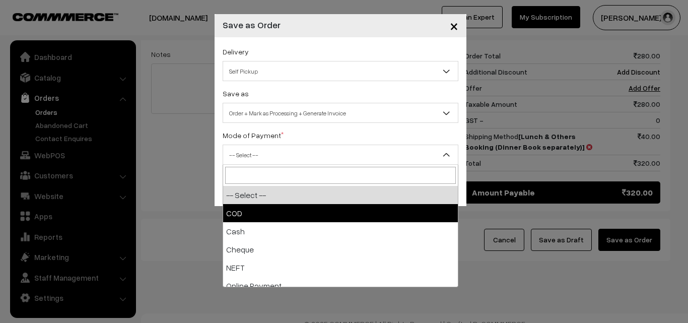
select select "1"
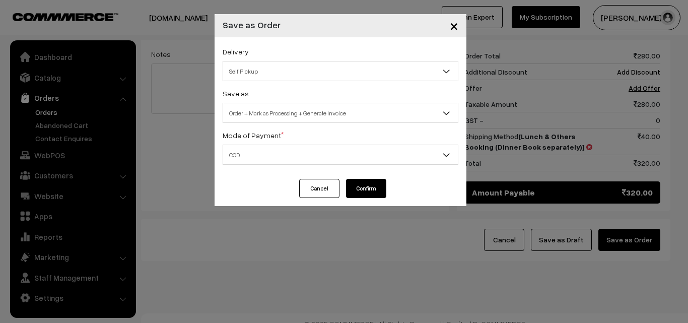
click at [367, 192] on button "Confirm" at bounding box center [366, 188] width 40 height 19
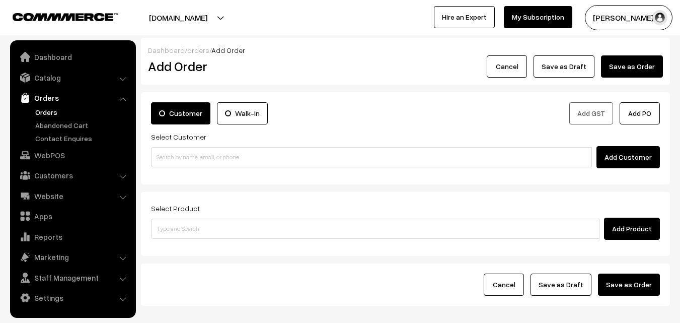
click at [45, 109] on link "Orders" at bounding box center [83, 112] width 100 height 11
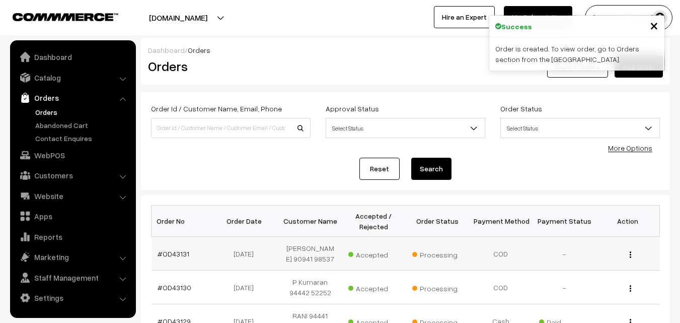
click at [170, 258] on td "#OD43131" at bounding box center [183, 254] width 63 height 34
click at [176, 251] on link "#OD43131" at bounding box center [174, 253] width 32 height 9
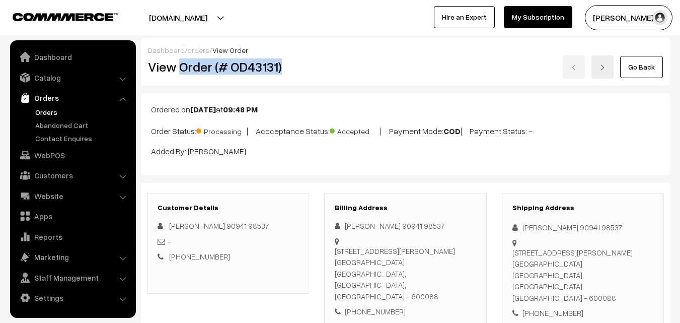
drag, startPoint x: 0, startPoint y: 0, endPoint x: 317, endPoint y: 66, distance: 324.0
click at [317, 66] on div "View Order (# OD43131)" at bounding box center [228, 66] width 177 height 23
copy h2 "Order (# OD43131)"
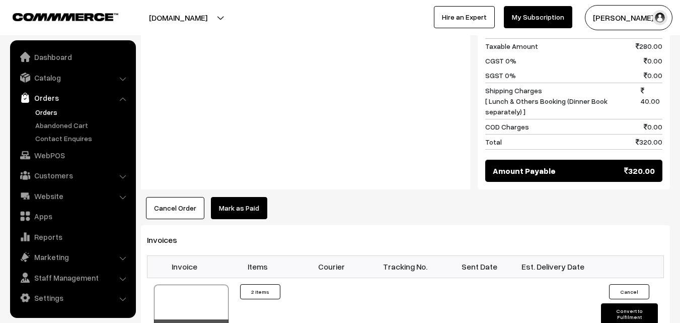
scroll to position [503, 0]
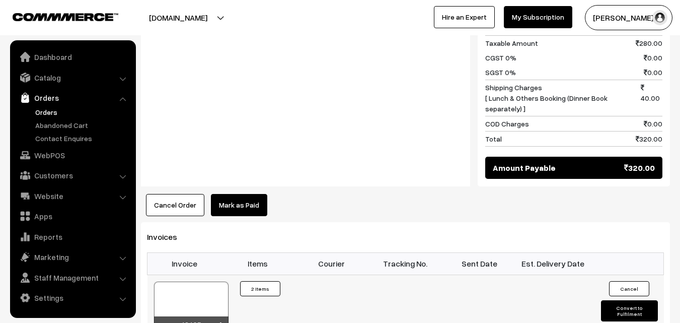
click at [191, 281] on div at bounding box center [191, 306] width 75 height 50
click at [51, 114] on link "Orders" at bounding box center [83, 112] width 100 height 11
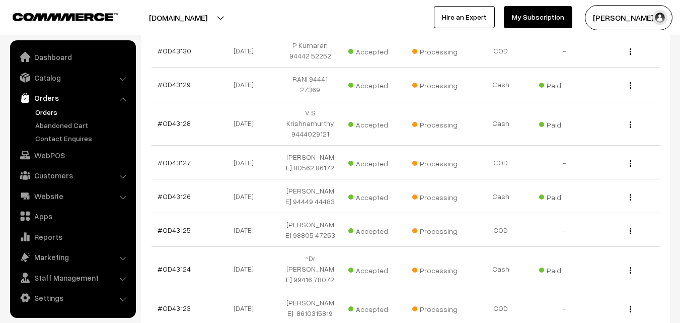
scroll to position [252, 0]
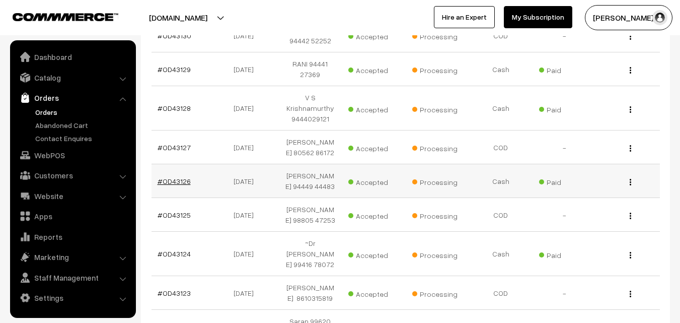
click at [177, 185] on link "#OD43126" at bounding box center [174, 181] width 33 height 9
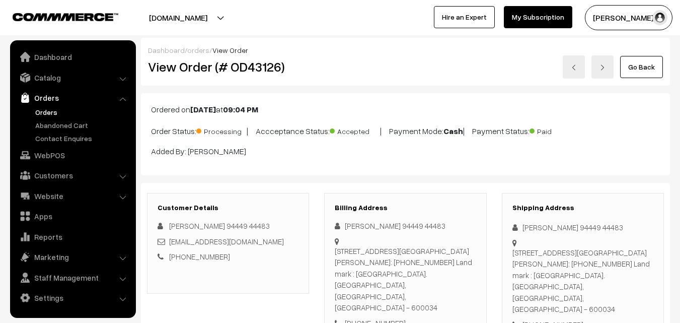
click at [52, 115] on link "Orders" at bounding box center [83, 112] width 100 height 11
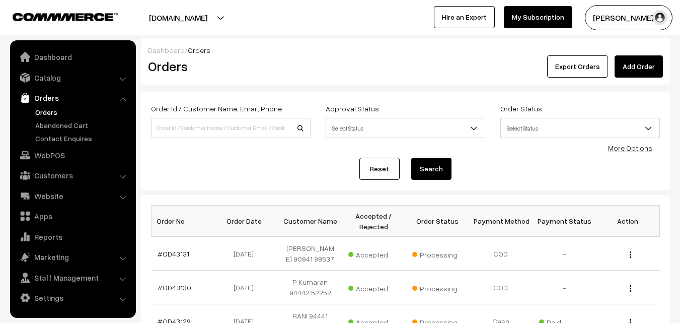
click at [57, 113] on link "Orders" at bounding box center [83, 112] width 100 height 11
click at [46, 111] on link "Orders" at bounding box center [83, 112] width 100 height 11
click at [49, 111] on link "Orders" at bounding box center [83, 112] width 100 height 11
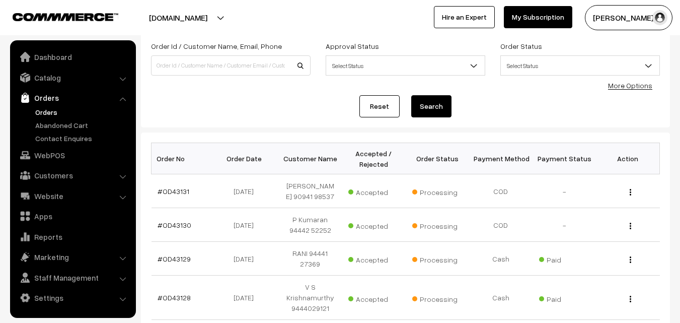
scroll to position [151, 0]
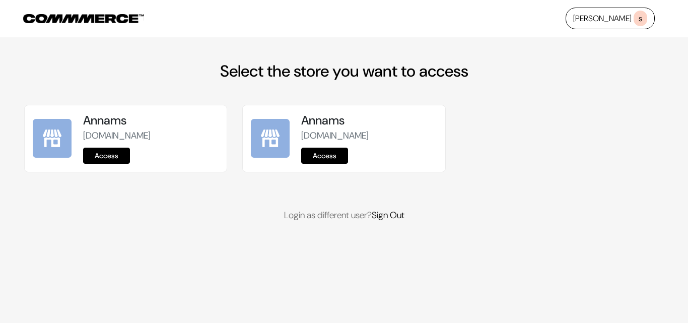
click at [111, 152] on link "Access" at bounding box center [106, 156] width 47 height 16
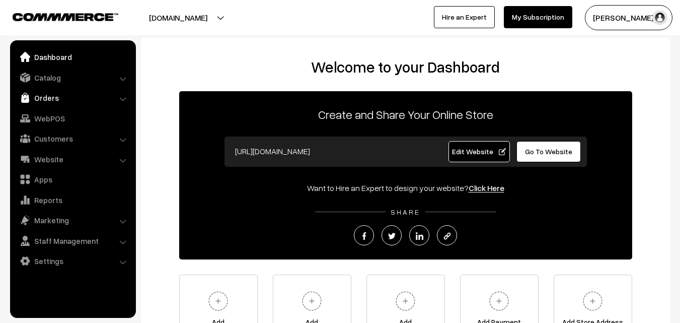
click at [52, 102] on link "Orders" at bounding box center [73, 98] width 120 height 18
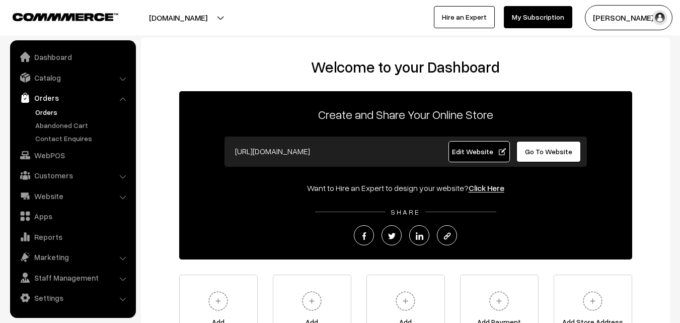
click at [46, 108] on link "Orders" at bounding box center [83, 112] width 100 height 11
